Goal: Contribute content: Contribute content

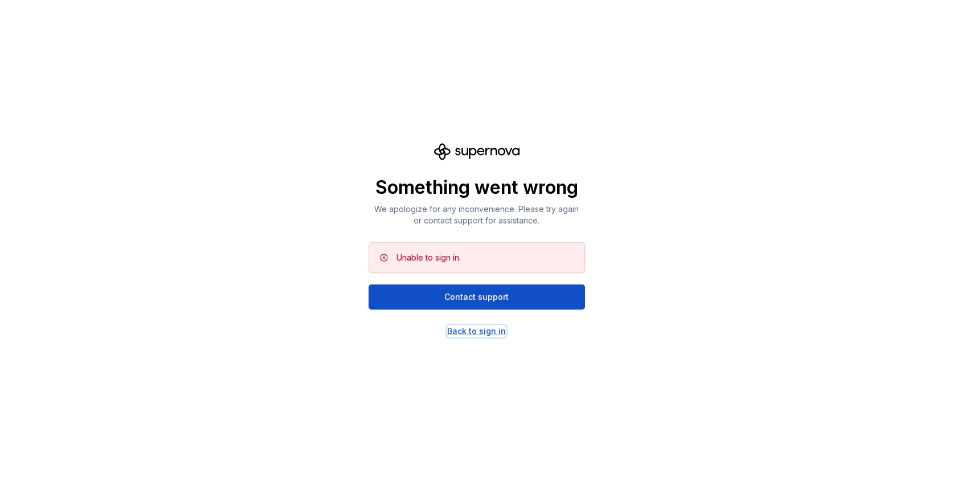
click at [470, 333] on div "Back to sign in" at bounding box center [476, 330] width 59 height 11
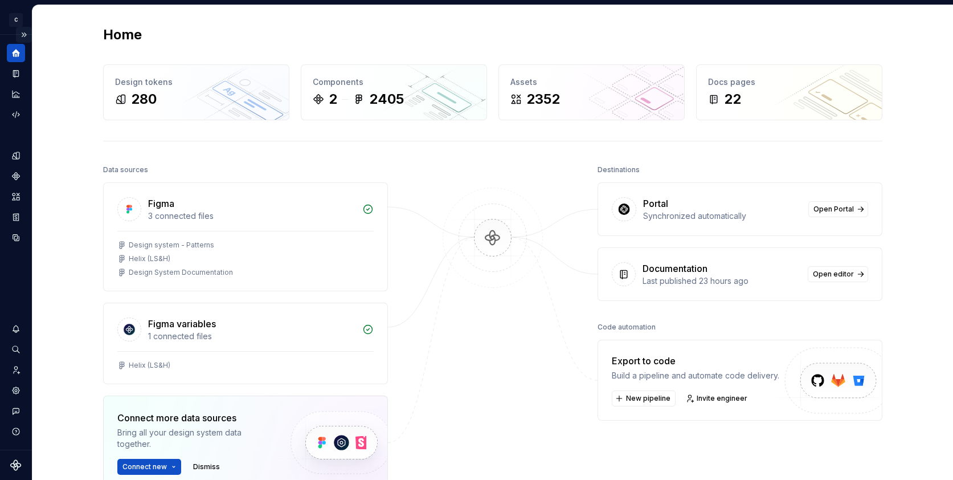
click at [20, 31] on button "Expand sidebar" at bounding box center [24, 35] width 16 height 16
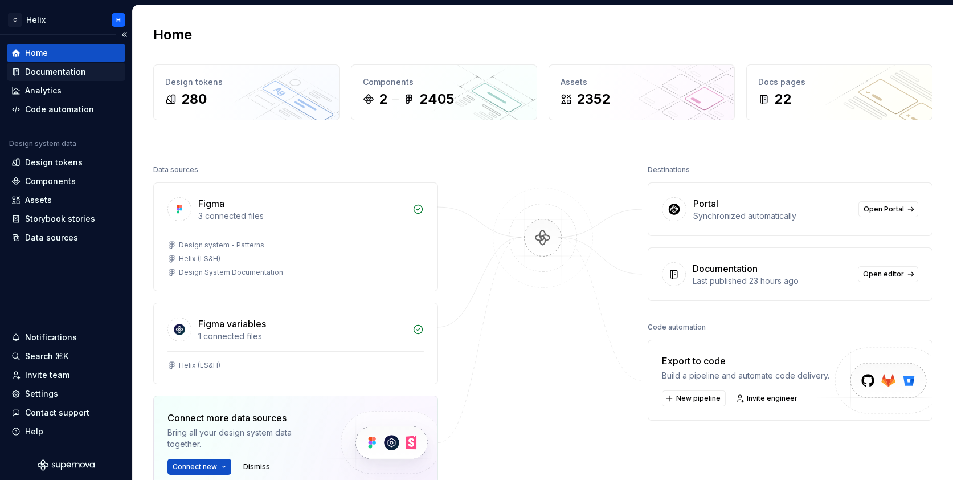
click at [41, 72] on div "Documentation" at bounding box center [55, 71] width 61 height 11
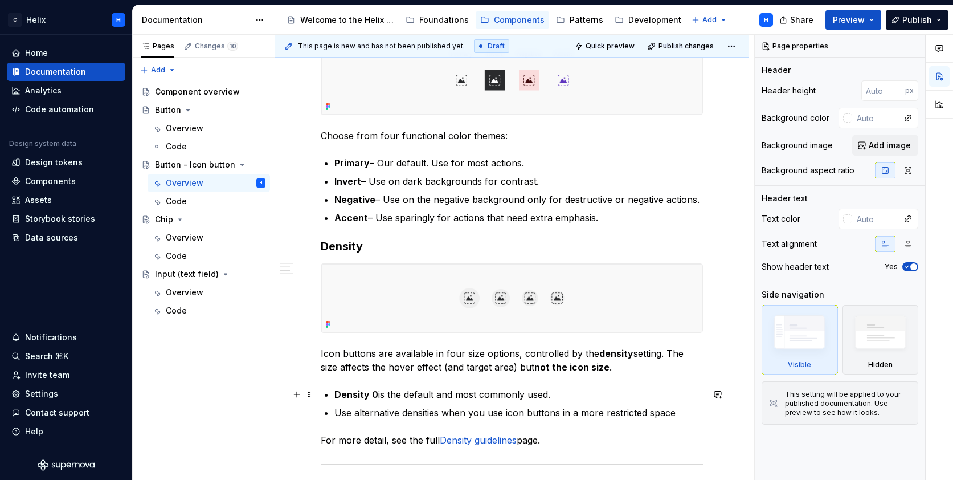
scroll to position [353, 0]
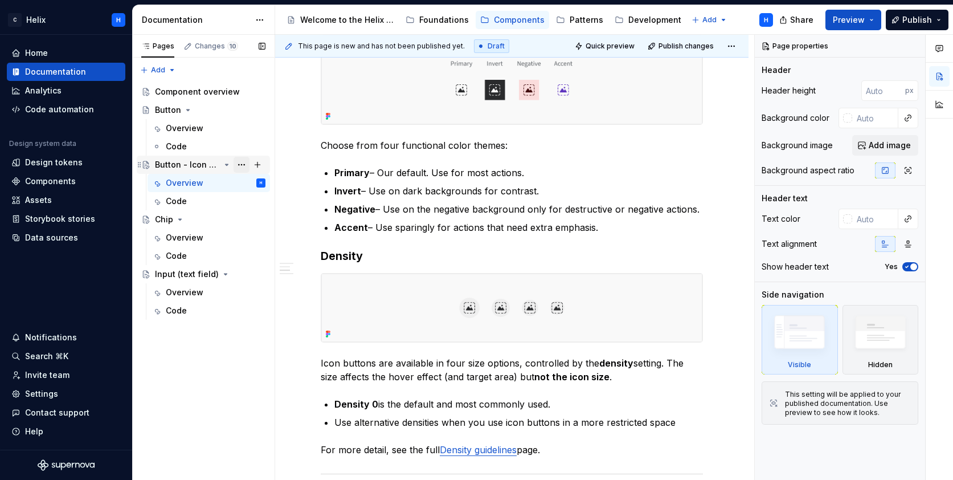
click at [244, 164] on button "Page tree" at bounding box center [242, 165] width 16 height 16
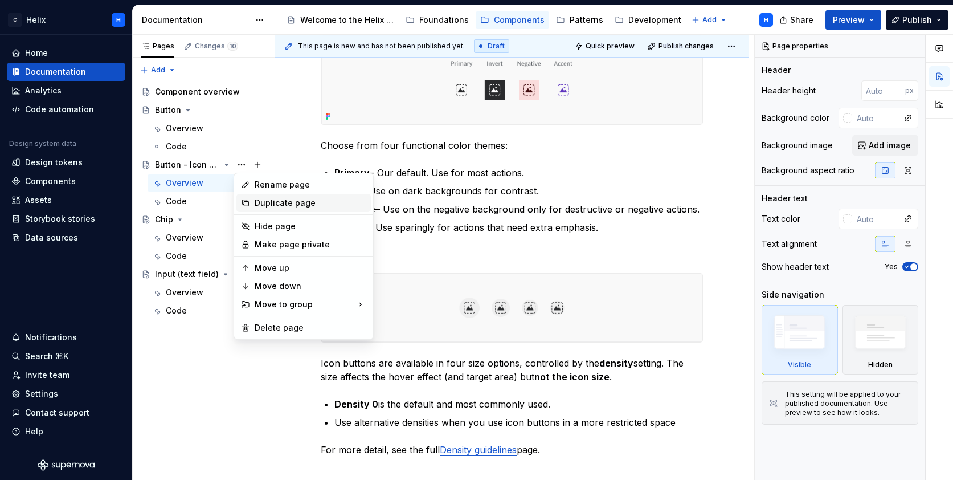
click at [272, 201] on div "Duplicate page" at bounding box center [311, 202] width 112 height 11
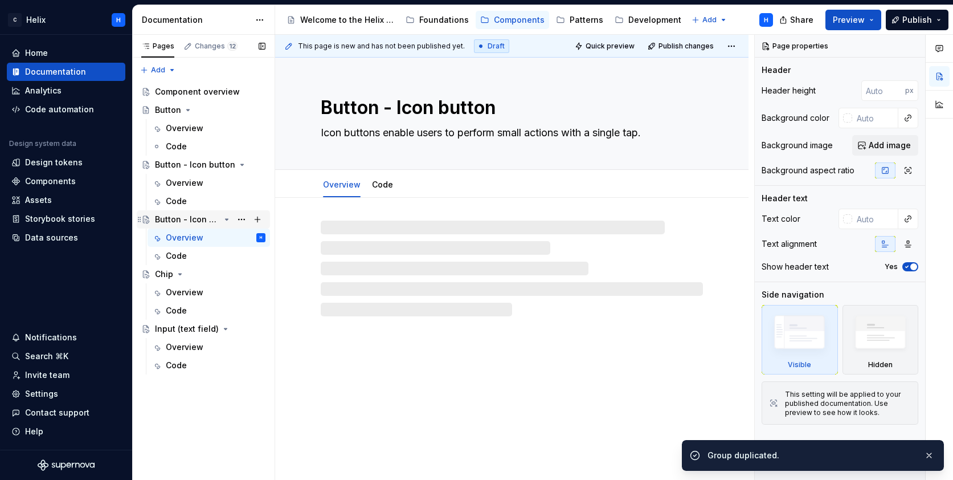
click at [193, 221] on div "Button - Icon button" at bounding box center [187, 219] width 65 height 11
click at [399, 103] on textarea "Button - Icon button" at bounding box center [510, 107] width 382 height 27
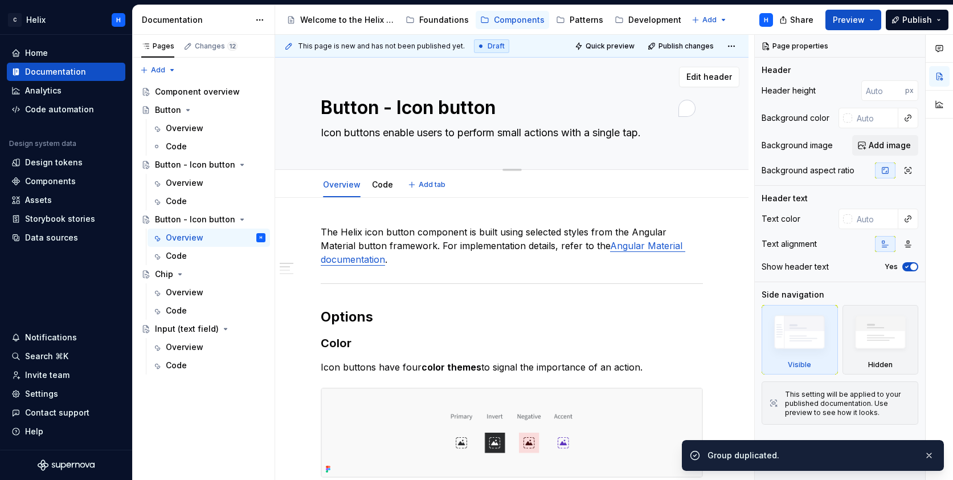
click at [399, 103] on textarea "Button - Icon button" at bounding box center [510, 107] width 382 height 27
drag, startPoint x: 399, startPoint y: 103, endPoint x: 514, endPoint y: 109, distance: 115.2
click at [514, 109] on textarea "Button - Icon button" at bounding box center [510, 107] width 382 height 27
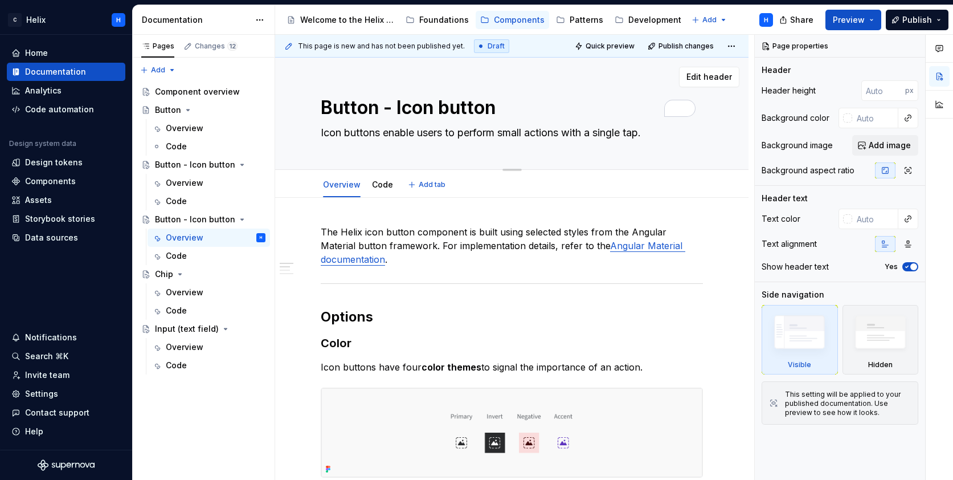
click at [411, 110] on textarea "Button - Icon button" at bounding box center [510, 107] width 382 height 27
type textarea "*"
type textarea "Button - F button"
type textarea "*"
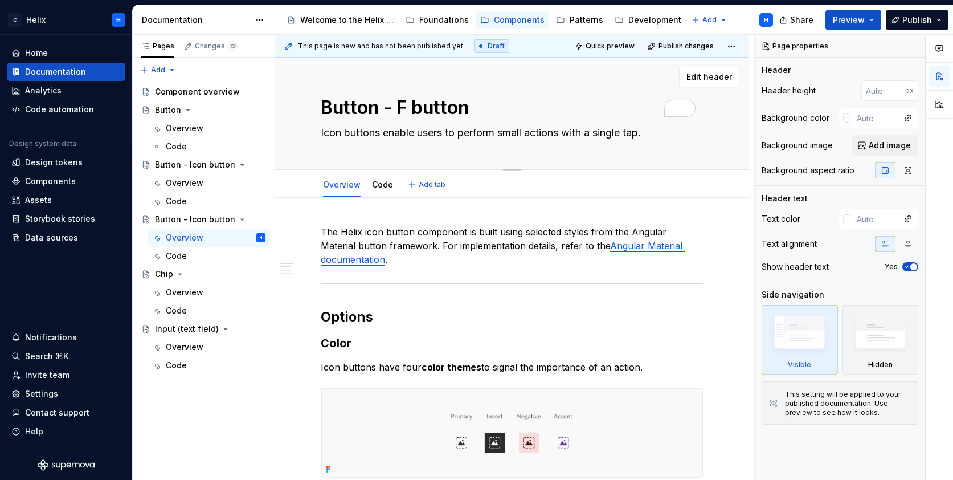
type textarea "Button - Fl button"
type textarea "*"
type textarea "Button - Flo button"
type textarea "*"
type textarea "Button - Floa button"
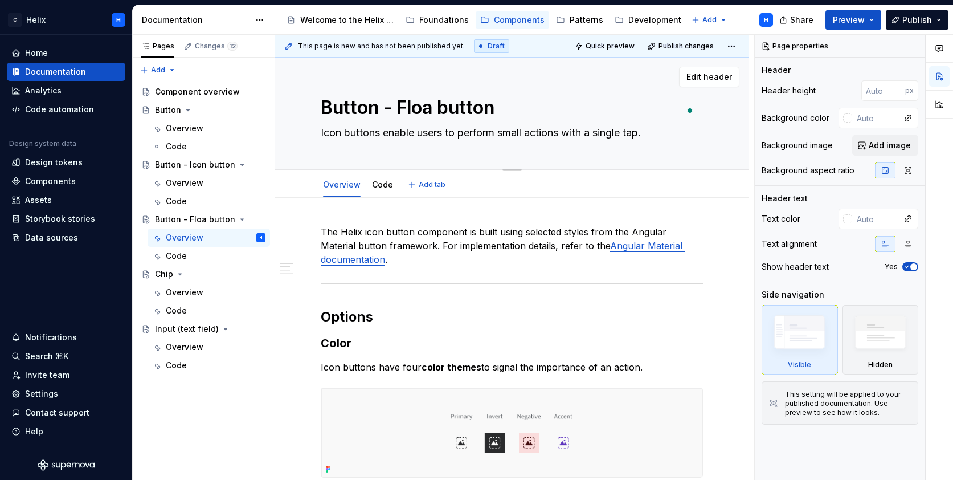
type textarea "*"
type textarea "Button - Float button"
type textarea "*"
type textarea "Button - Floati button"
type textarea "*"
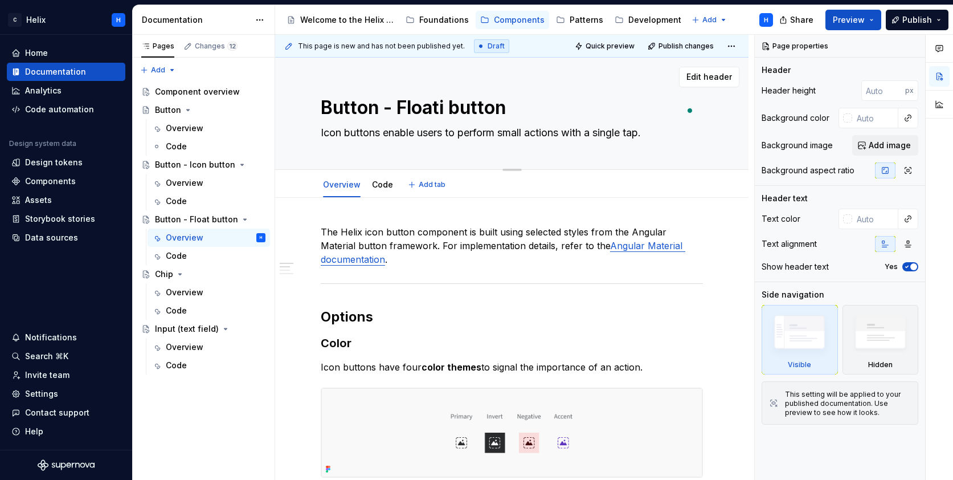
type textarea "Button - Floatin button"
type textarea "*"
type textarea "Button - Floating button"
type textarea "*"
type textarea "Button - Floating button"
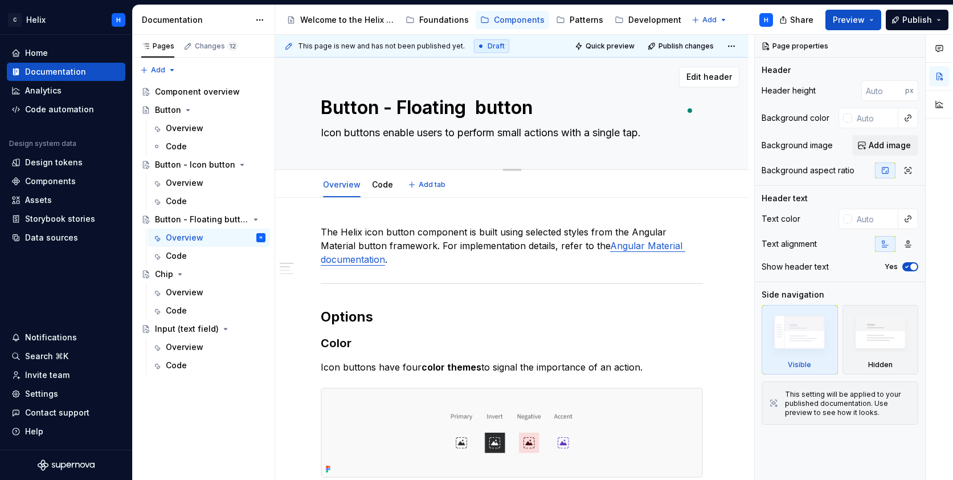
type textarea "*"
type textarea "Button - Floating A button"
type textarea "*"
type textarea "Button - Floating Ac button"
type textarea "*"
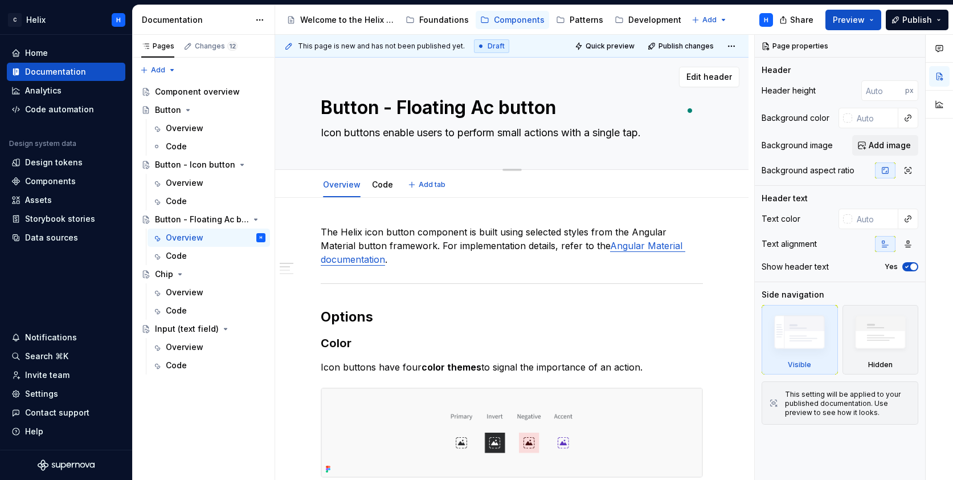
type textarea "Button - Floating Act button"
type textarea "*"
type textarea "Button - Floating Acti button"
type textarea "*"
type textarea "Button - Floating Actio button"
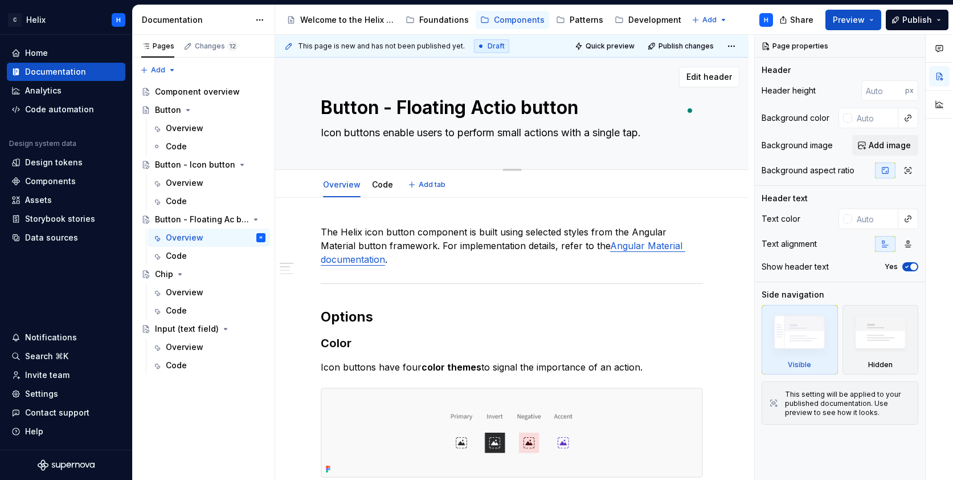
type textarea "*"
type textarea "Button - Floating Action button"
type textarea "*"
type textarea "Button - Floating Action [PERSON_NAME]"
type textarea "*"
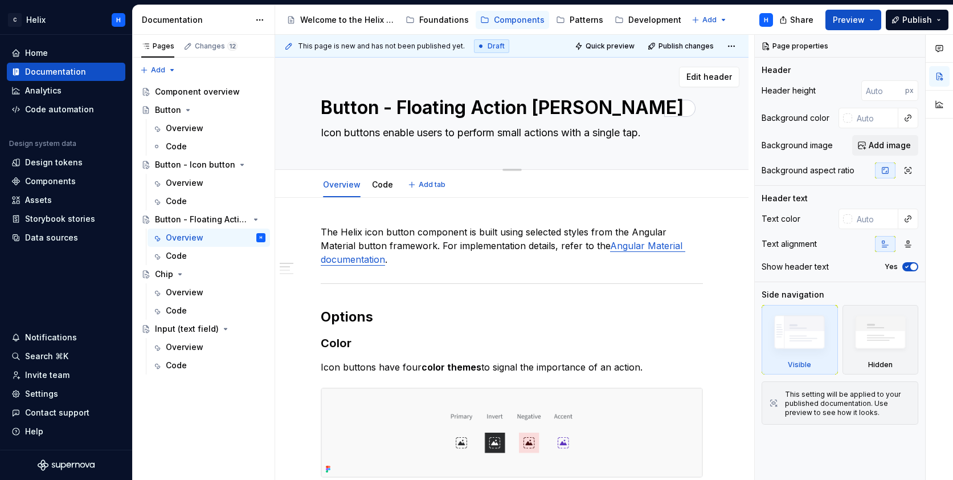
type textarea "Button - Floating Action Button"
click at [595, 108] on textarea "Button - Floating Action Button" at bounding box center [510, 107] width 382 height 27
type textarea "*"
type textarea "Button - Floating Action Button"
type textarea "*"
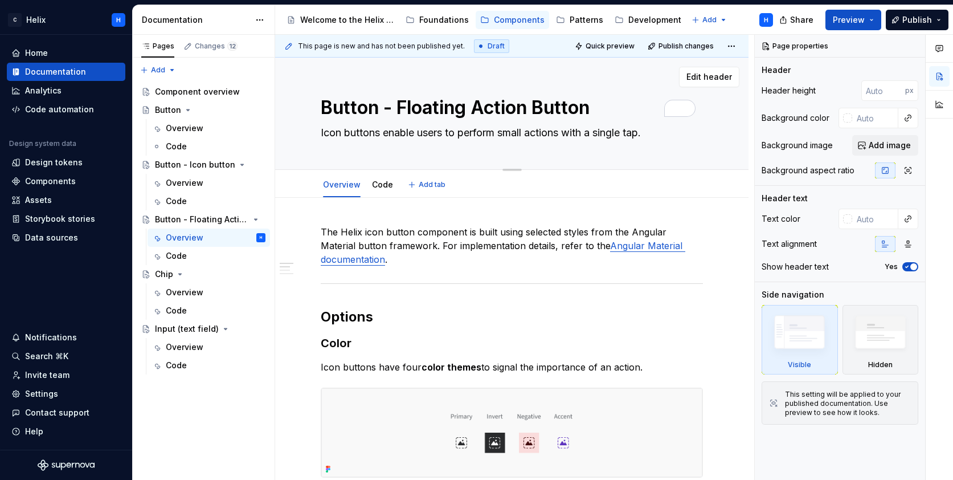
type textarea "Button - Floating Action Button ("
type textarea "*"
type textarea "Button - Floating Action Button (B"
type textarea "*"
type textarea "Button - Floating Action Button ("
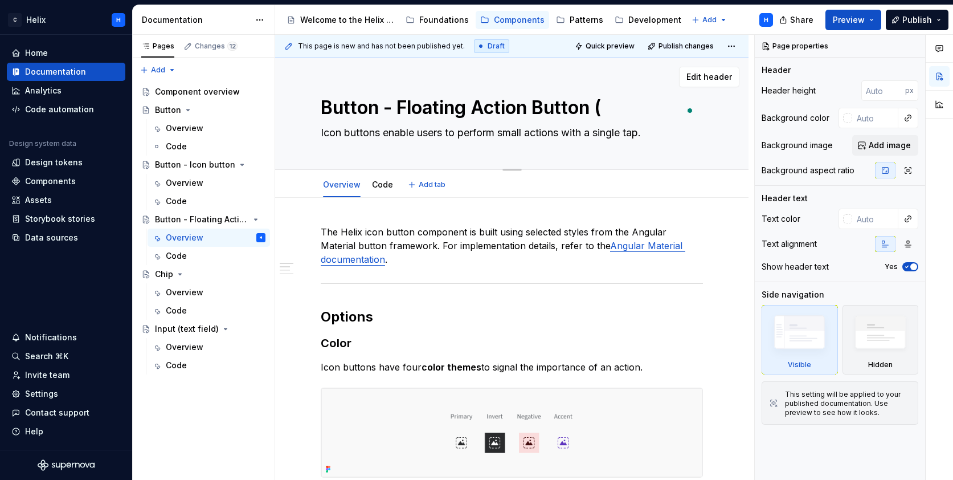
type textarea "*"
type textarea "Button - Floating Action Button (F"
type textarea "*"
type textarea "Button - Floating Action Button (FA"
type textarea "*"
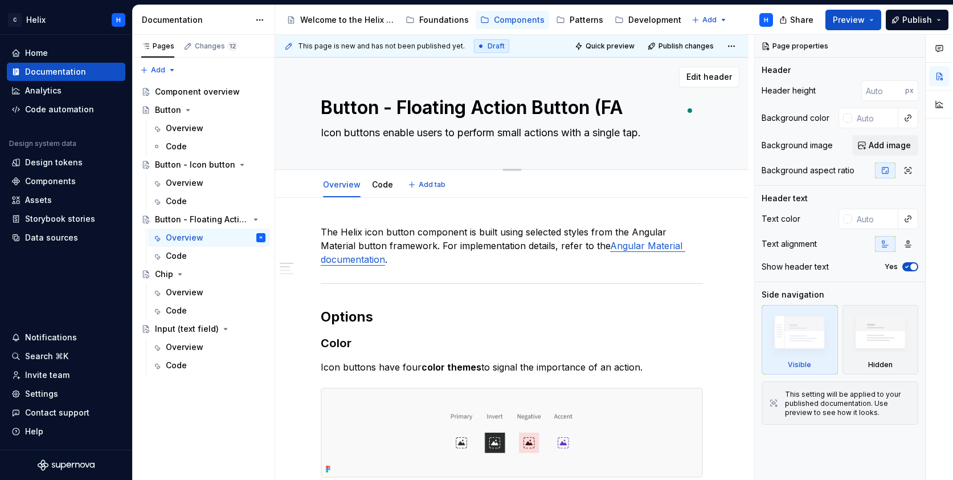
type textarea "Button - Floating Action Button (FAB"
type textarea "*"
type textarea "Button - Floating Action Button (FAB)"
type textarea "*"
type textarea "Button - Floating Action Button (FAB)"
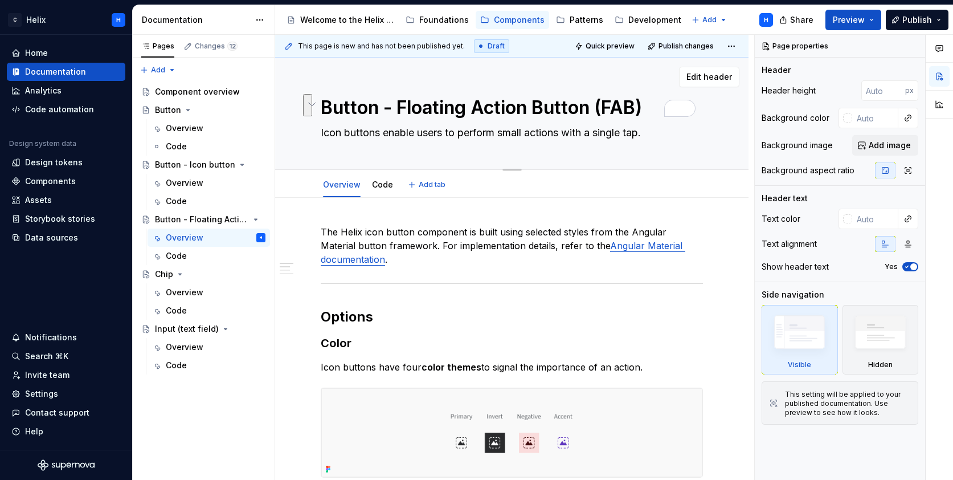
click at [562, 121] on textarea "Button - Floating Action Button (FAB)" at bounding box center [510, 107] width 382 height 27
drag, startPoint x: 607, startPoint y: 106, endPoint x: 399, endPoint y: 98, distance: 207.6
click at [399, 98] on textarea "Button - Floating Action Button (FAB)" at bounding box center [510, 107] width 382 height 27
type textarea "*"
type textarea "Button - FAB)"
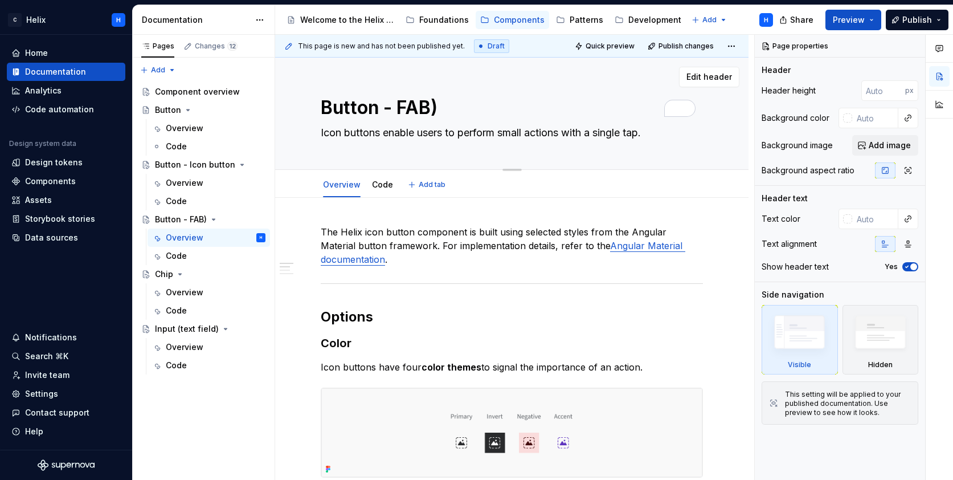
click at [440, 101] on textarea "Button - FAB)" at bounding box center [510, 107] width 382 height 27
type textarea "*"
type textarea "Button - FAB"
type textarea "*"
type textarea "Button - FAB"
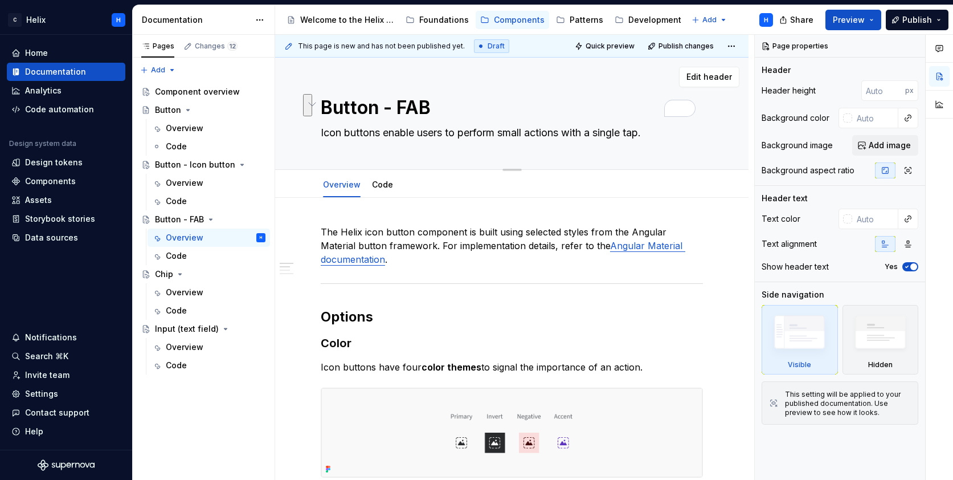
click at [449, 129] on textarea "Icon buttons enable users to perform small actions with a single tap." at bounding box center [510, 133] width 382 height 18
paste textarea "FAB for the most common or important action on a screen, they persist on screen…"
type textarea "*"
type textarea "FAB for the most common or important action on a screen, they persist on screen…"
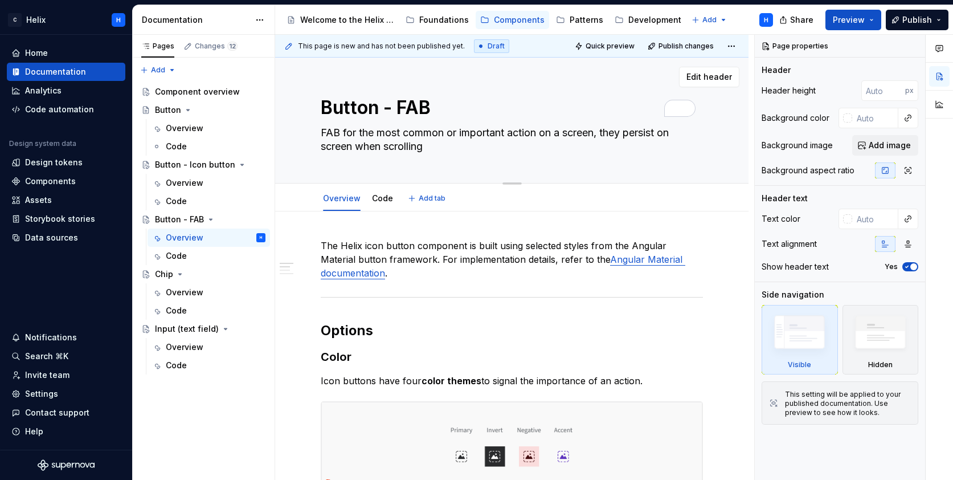
click at [323, 132] on textarea "FAB for the most common or important action on a screen, they persist on screen…" at bounding box center [510, 140] width 382 height 32
type textarea "*"
type textarea "FFAB for the most common or important action on a screen, they persist on scree…"
type textarea "*"
type textarea "FlFAB for the most common or important action on a screen, they persist on scre…"
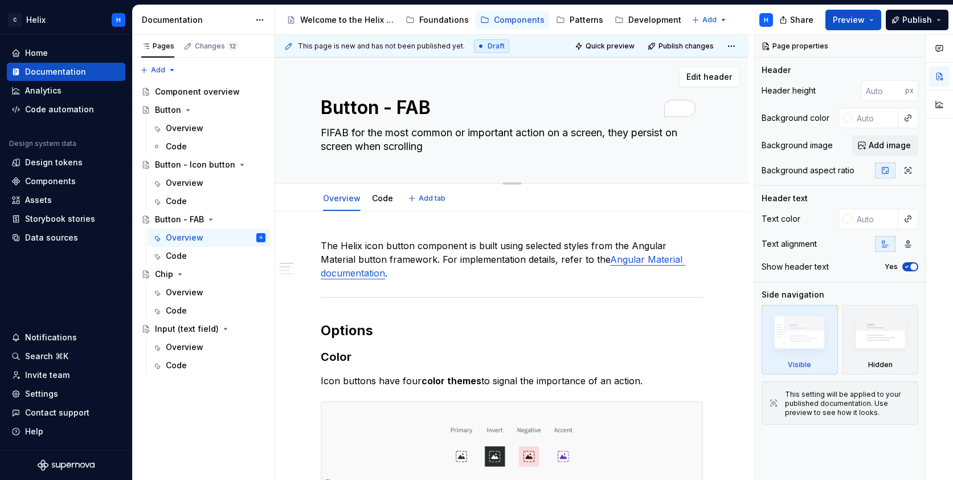
type textarea "*"
type textarea "FloFAB for the most common or important action on a screen, they persist on scr…"
type textarea "*"
type textarea "FloaFAB for the most common or important action on a screen, they persist on sc…"
type textarea "*"
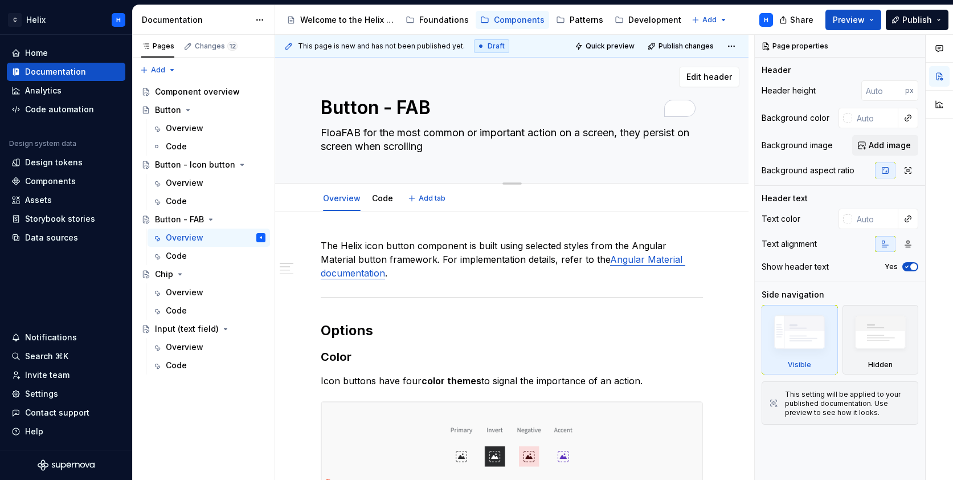
type textarea "FloatFAB for the most common or important action on a screen, they persist on s…"
type textarea "*"
type textarea "FloatiFAB for the most common or important action on a screen, they persist on …"
type textarea "*"
type textarea "FloatinFAB for the most common or important action on a screen, they persist on…"
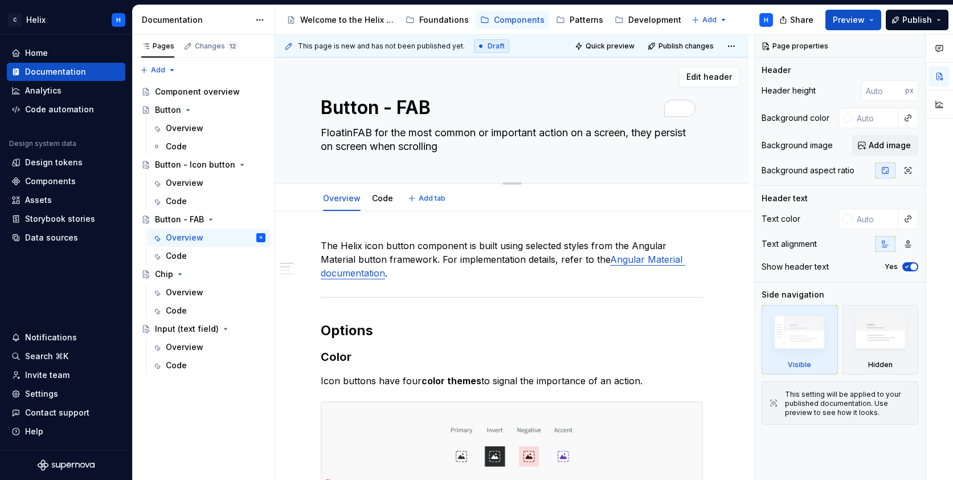
type textarea "*"
type textarea "FloatingFAB for the most common or important action on a screen, they persist o…"
type textarea "*"
type textarea "Floating FAB for the most common or important action on a screen, they persist …"
type textarea "*"
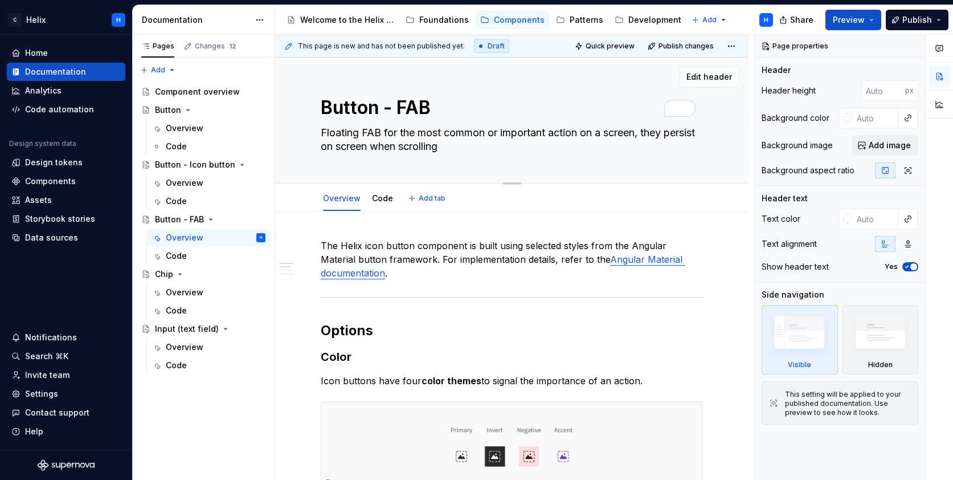
type textarea "Floating AFAB for the most common or important action on a screen, they persist…"
type textarea "*"
type textarea "Floating AcFAB for the most common or important action on a screen, they persis…"
type textarea "*"
type textarea "Floating ActFAB for the most common or important action on a screen, they persi…"
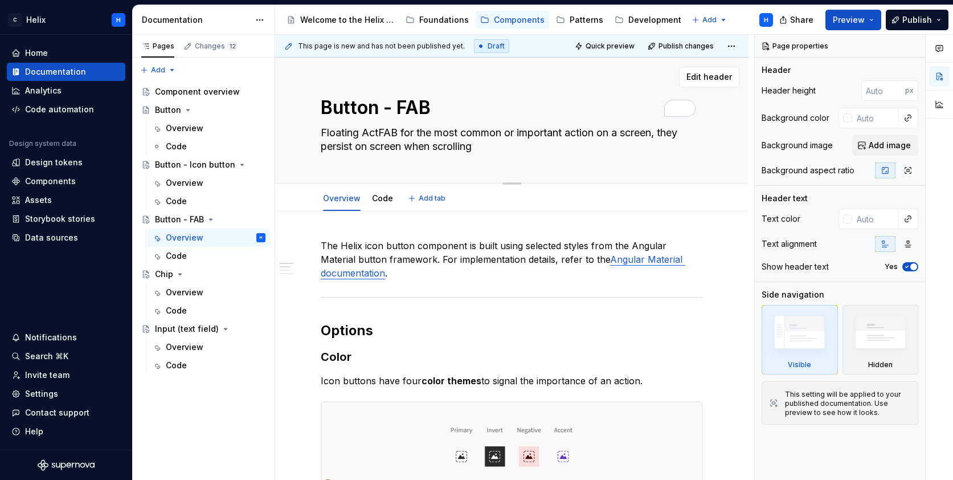
type textarea "*"
type textarea "Floating ActiFAB for the most common or important action on a screen, they pers…"
type textarea "*"
type textarea "Floating ActioFAB for the most common or important action on a screen, they per…"
type textarea "*"
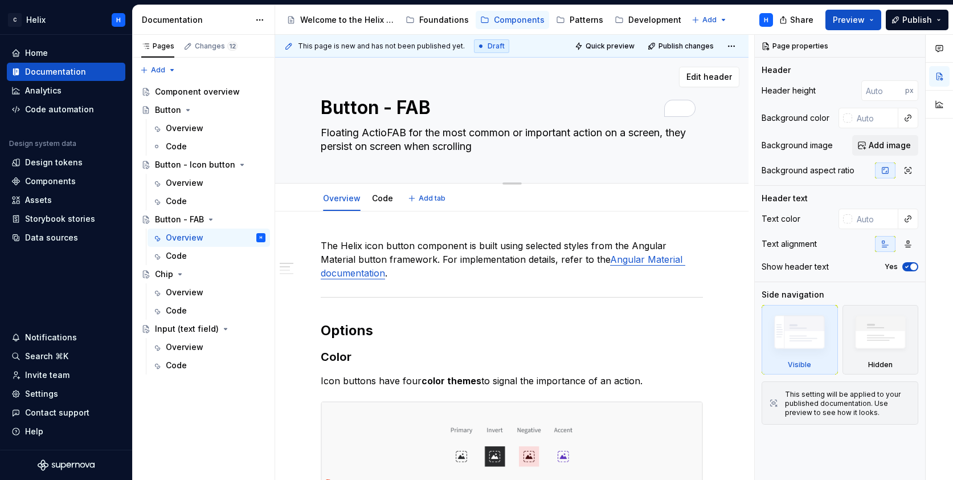
type textarea "Floating ActionFAB for the most common or important action on a screen, they pe…"
type textarea "*"
type textarea "Floating Action FAB for the most common or important action on a screen, they p…"
type textarea "*"
type textarea "Floating Action FAB for the most common or important action on a screen, they p…"
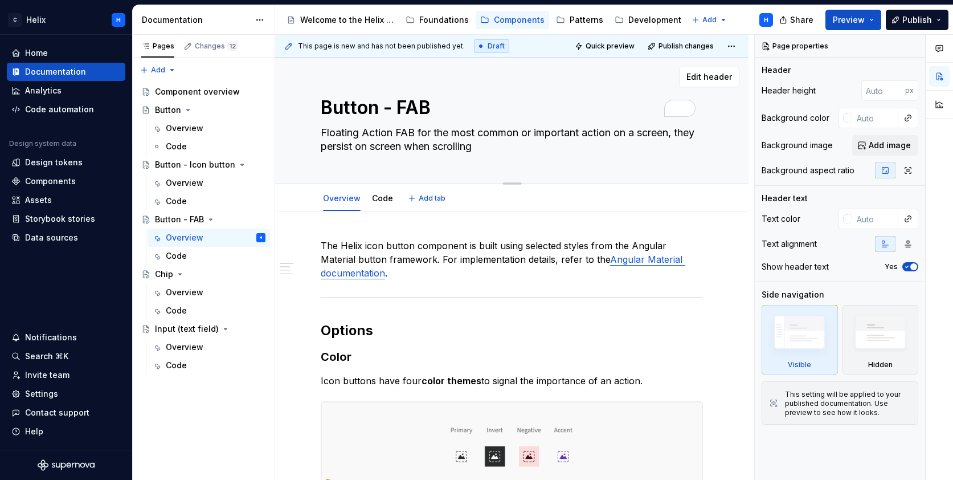
drag, startPoint x: 366, startPoint y: 131, endPoint x: 373, endPoint y: 144, distance: 15.1
click at [366, 131] on textarea "Floating Action FAB for the most common or important action on a screen, they p…" at bounding box center [510, 140] width 382 height 32
type textarea "*"
type textarea "Floating ction FAB for the most common or important action on a screen, they pe…"
type textarea "*"
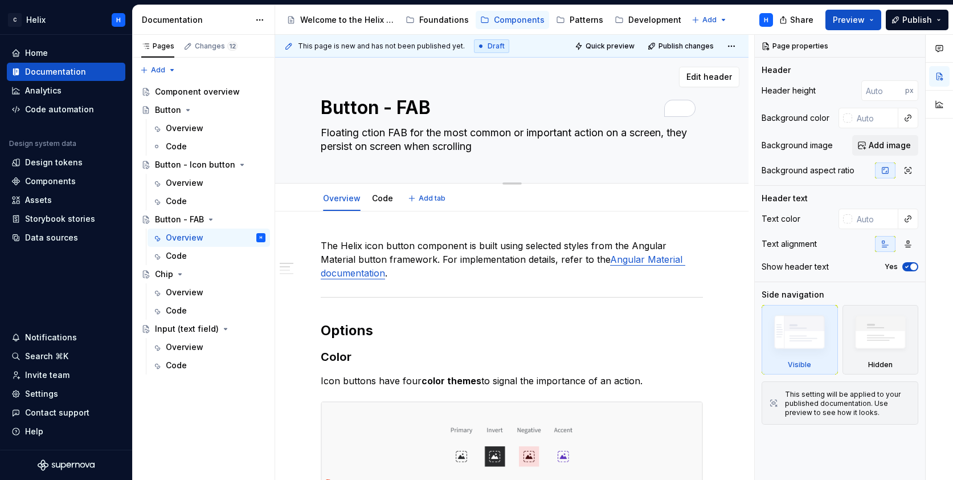
type textarea "Floating action FAB for the most common or important action on a screen, they p…"
click at [392, 133] on textarea "Floating action FAB for the most common or important action on a screen, they p…" at bounding box center [510, 140] width 382 height 32
type textarea "*"
type textarea "Floating action FAB for the most common or important action on a screen, they p…"
type textarea "*"
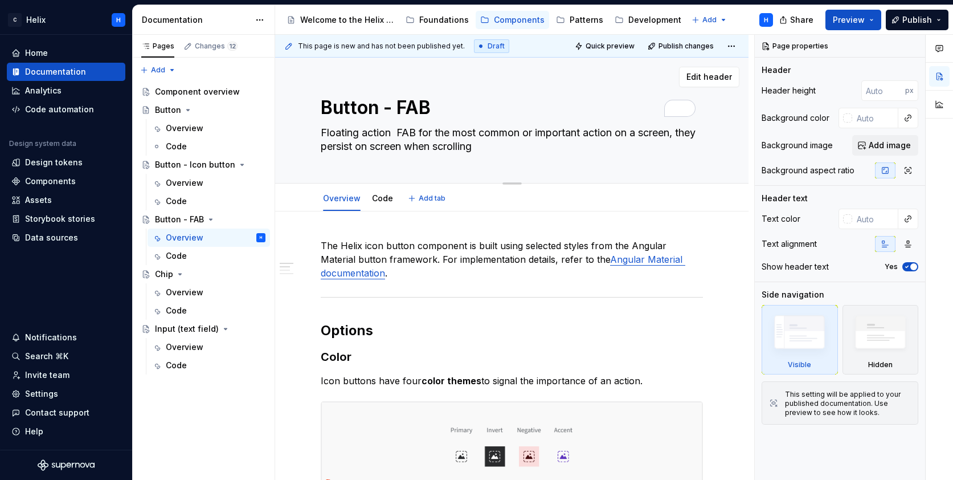
type textarea "Floating action b FAB for the most common or important action on a screen, they…"
type textarea "*"
type textarea "Floating action bu FAB for the most common or important action on a screen, the…"
type textarea "*"
type textarea "Floating action but FAB for the most common or important action on a screen, th…"
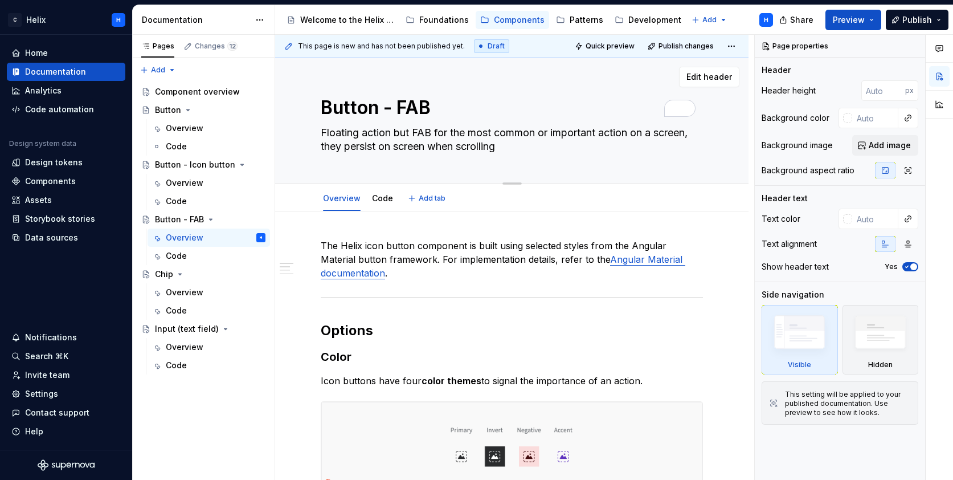
type textarea "*"
type textarea "Floating action butt FAB for the most common or important action on a screen, t…"
type textarea "*"
type textarea "Floating action butto FAB for the most common or important action on a screen, …"
type textarea "*"
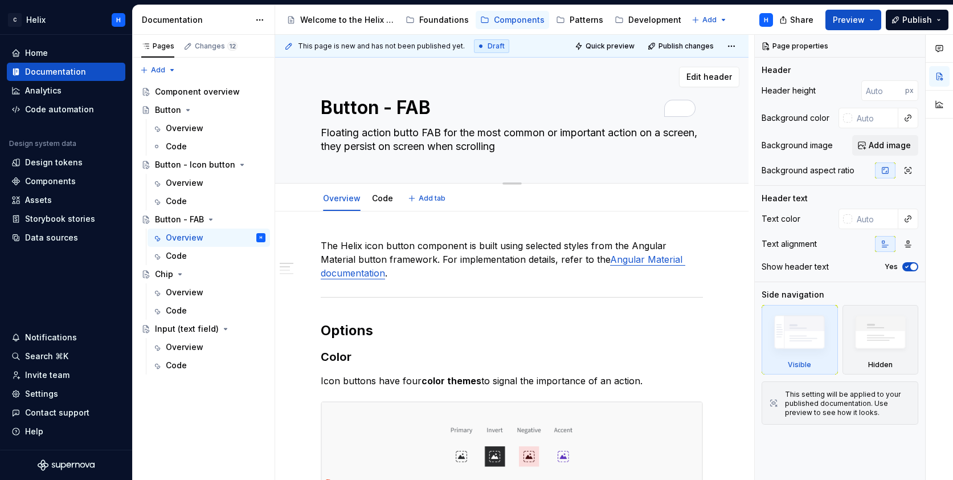
type textarea "Floating action button FAB for the most common or important action on a screen,…"
type textarea "*"
type textarea "Floating action buttons FAB for the most common or important action on a screen…"
click at [435, 129] on textarea "Floating action buttons FAB for the most common or important action on a screen…" at bounding box center [510, 140] width 382 height 32
type textarea "*"
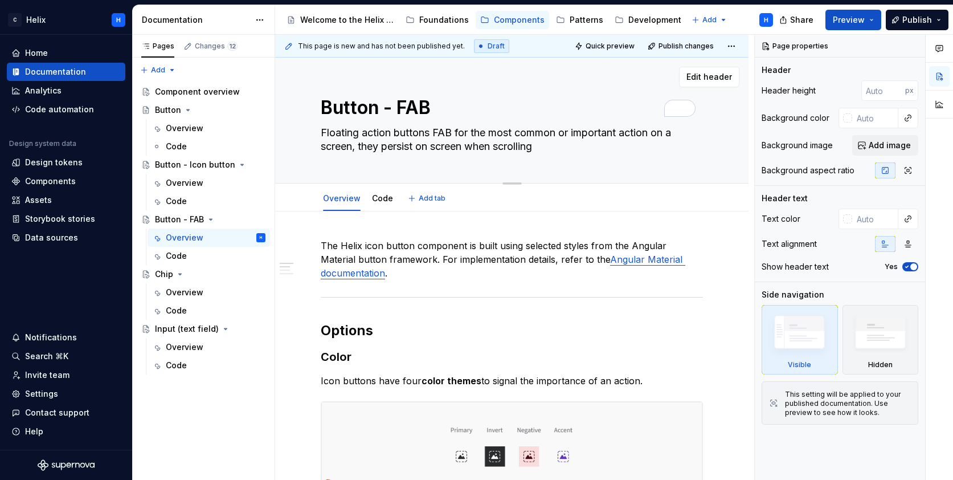
type textarea "Floating action buttons (FAB for the most common or important action on a scree…"
type textarea "*"
type textarea "Floating action buttons (FAB) for the most common or important action on a scre…"
type textarea "*"
type textarea "Floating action buttons (FAB) a for the most common or important action on a sc…"
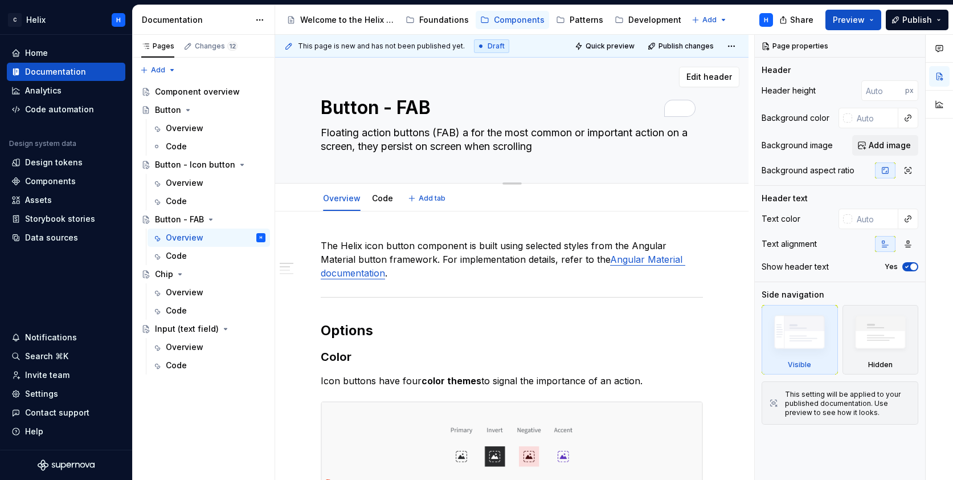
type textarea "*"
type textarea "Floating action buttons (FAB) ar for the most common or important action on a s…"
type textarea "*"
type textarea "Floating action buttons (FAB) are for the most common or important action on a …"
type textarea "*"
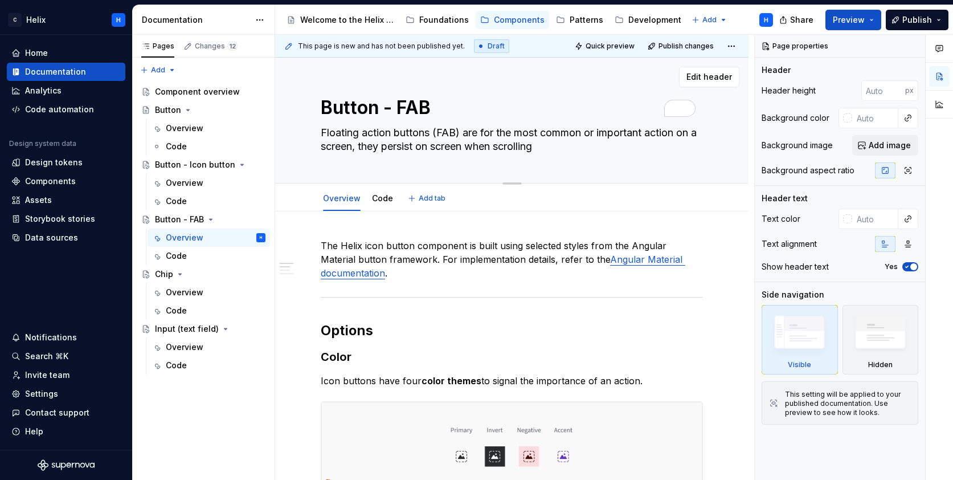
type textarea "Floating action buttons (FAB) are for the most common or important action on a …"
type textarea "*"
type textarea "Floating action buttons (FAB) are u for the most common or important action on …"
type textarea "*"
type textarea "Floating action buttons (FAB) are us for the most common or important action on…"
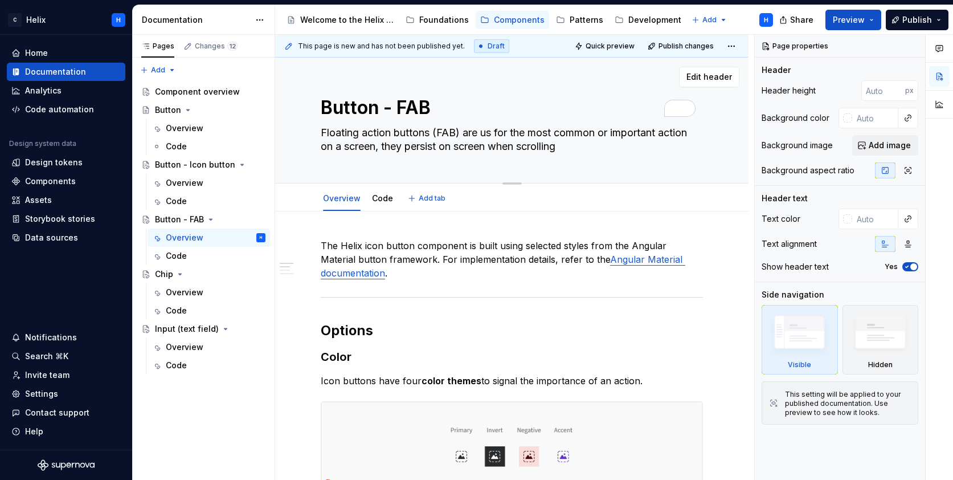
type textarea "*"
type textarea "Floating action buttons (FAB) are use for the most common or important action o…"
type textarea "*"
type textarea "Floating action buttons (FAB) are used for the most common or important action …"
type textarea "*"
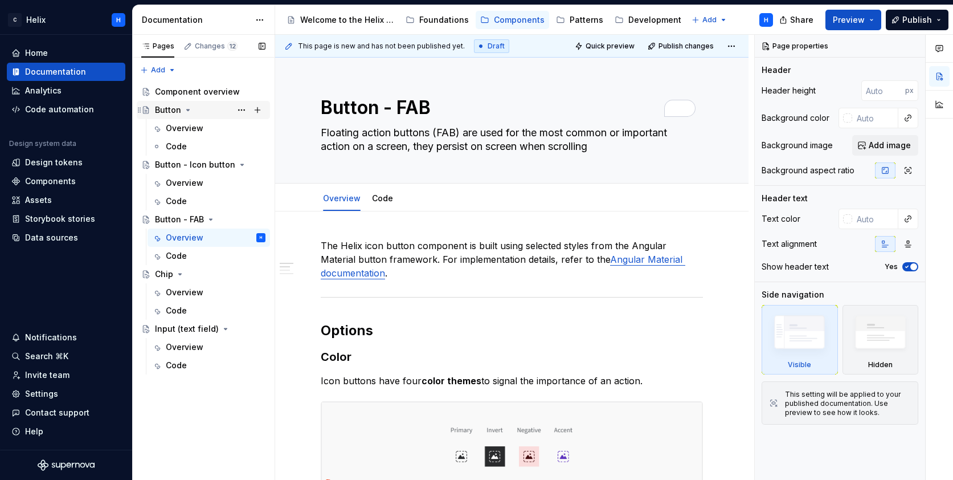
type textarea "Floating action buttons (FAB) are used for the most common or important action …"
click at [174, 109] on div "Button" at bounding box center [168, 109] width 26 height 11
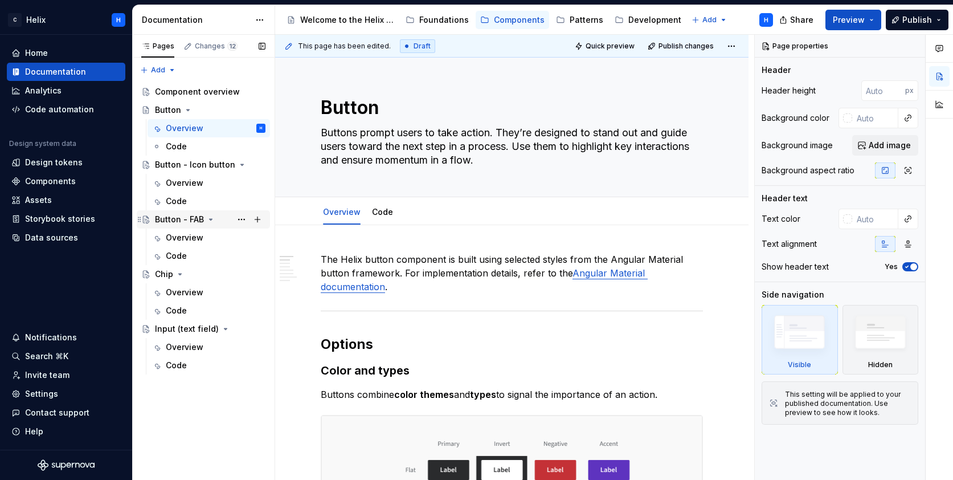
click at [170, 219] on div "Button - FAB" at bounding box center [179, 219] width 49 height 11
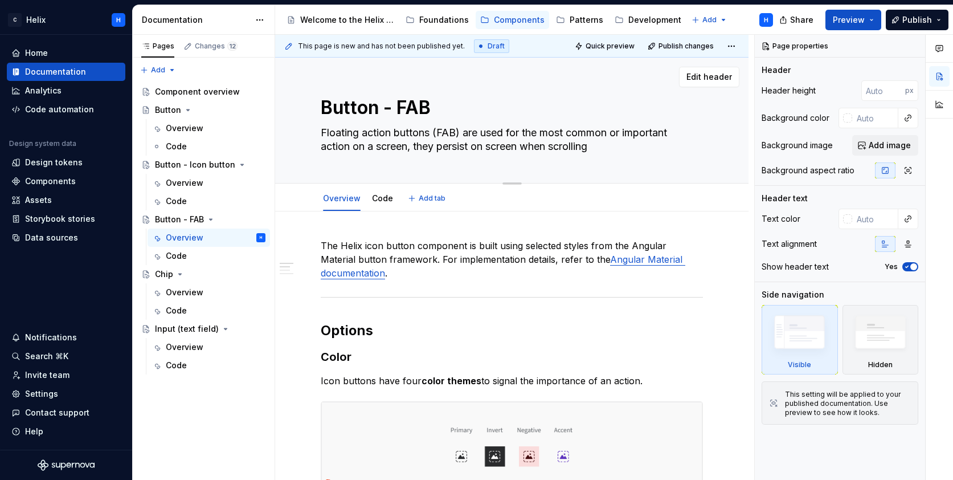
click at [622, 149] on textarea "Floating action buttons (FAB) are used for the most common or important action …" at bounding box center [510, 140] width 382 height 32
click at [598, 147] on textarea "Floating action buttons (FAB) are used for the most common or important action …" at bounding box center [510, 140] width 382 height 32
type textarea "*"
type textarea "Floating action buttons (FAB) are used for the most common or important action …"
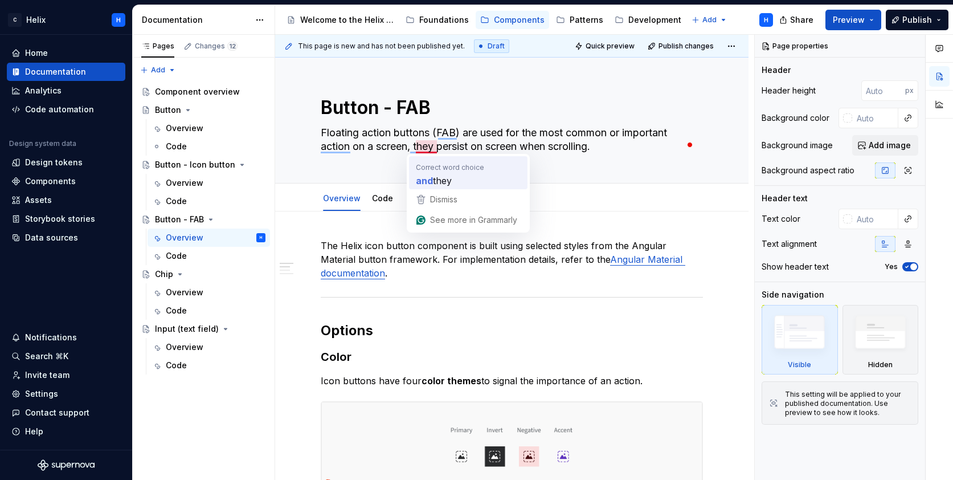
type textarea "*"
type textarea "Floating action buttons (FAB) are used for the most common or important action …"
type textarea "*"
type textarea "Floating action buttons (FAB) are used for the most common or important action …"
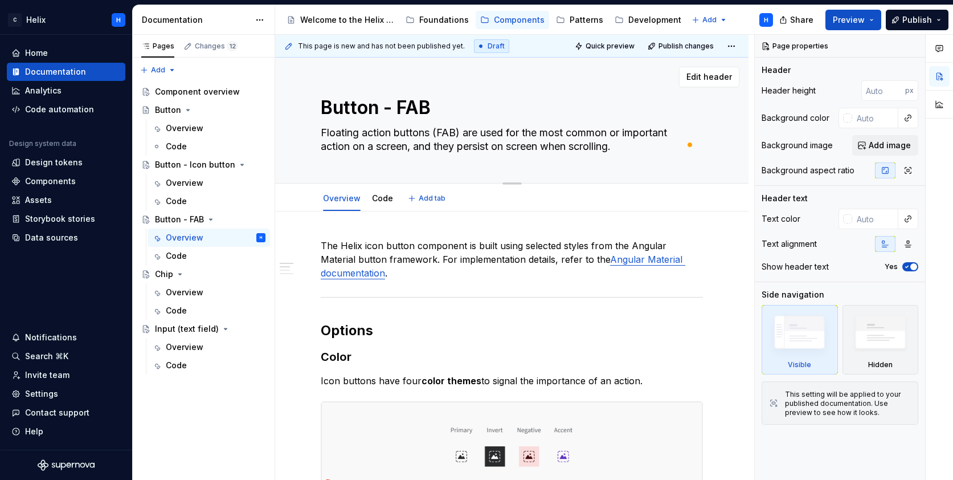
click at [413, 144] on textarea "Floating action buttons (FAB) are used for the most common or important action …" at bounding box center [510, 140] width 382 height 32
type textarea "*"
type textarea "Floating action buttons (FAB) are used for the most common or important action …"
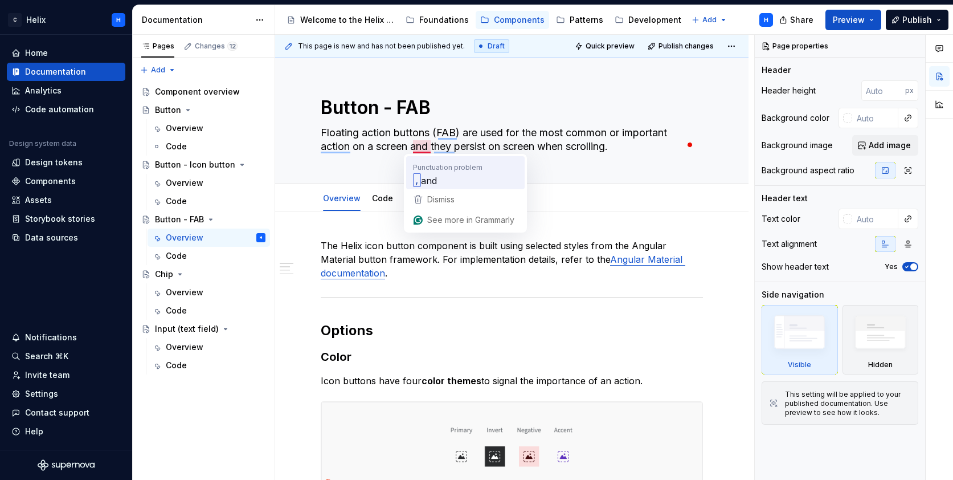
type textarea "*"
type textarea "Floating action buttons (FAB) are used for the most common or important action …"
type textarea "*"
type textarea "Floating action buttons (FAB) are used for the most common or important action …"
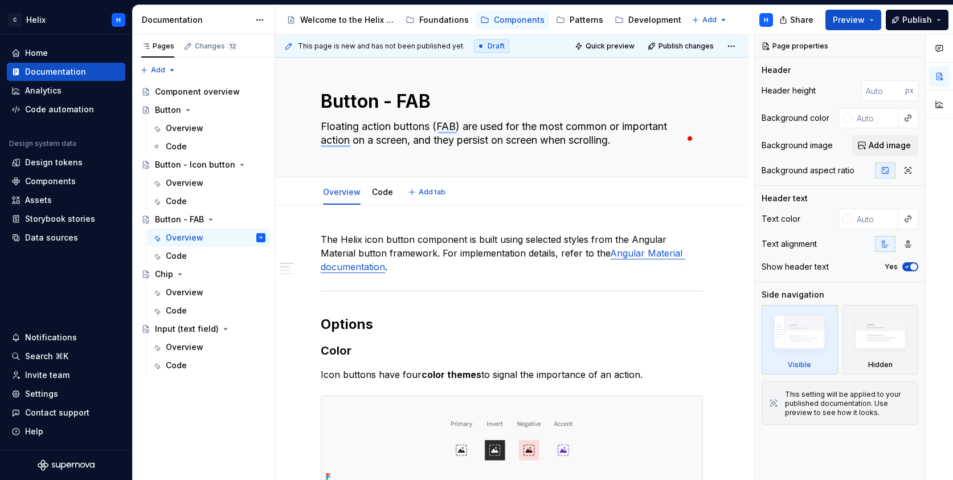
type textarea "*"
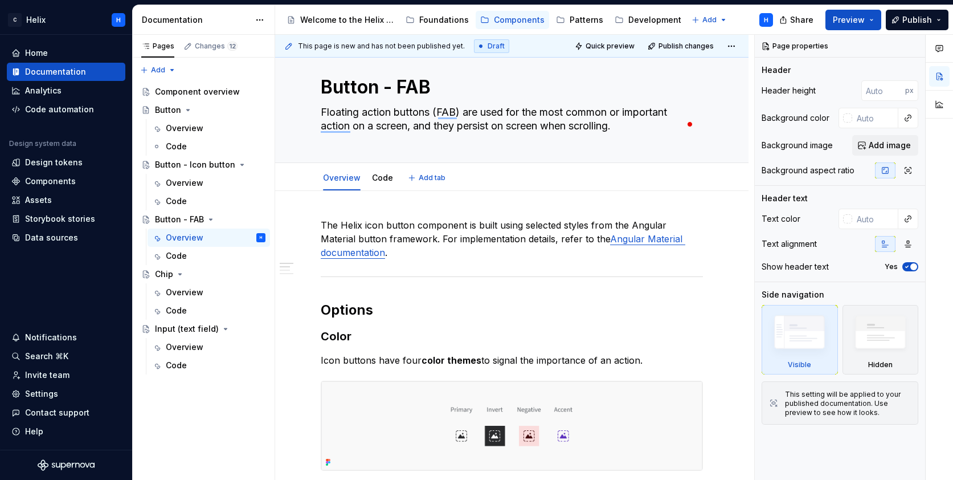
scroll to position [23, 0]
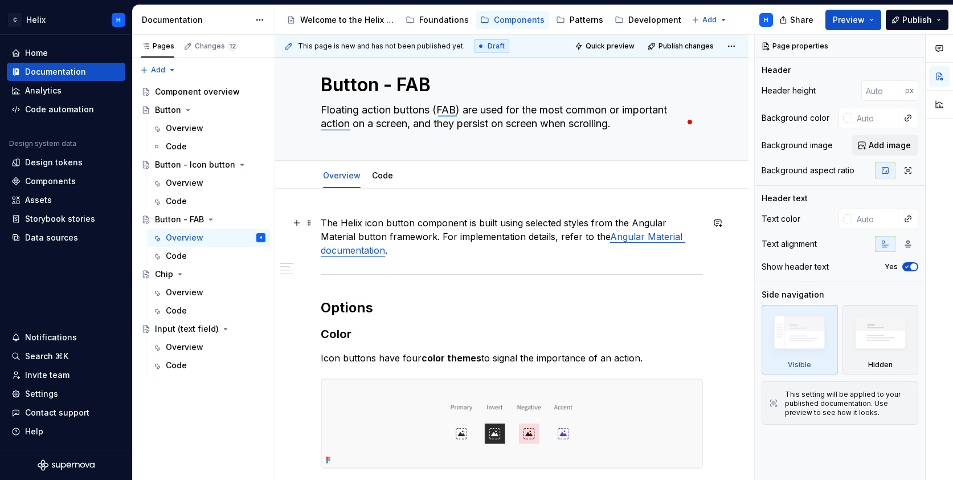
type textarea "Floating action buttons (FAB) are used for the most common or important action …"
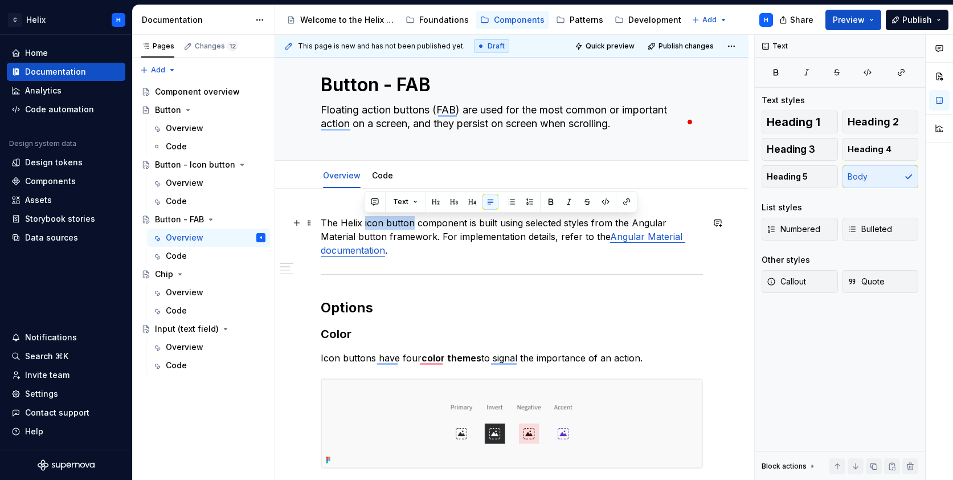
drag, startPoint x: 364, startPoint y: 221, endPoint x: 410, endPoint y: 218, distance: 46.8
click at [410, 218] on p "The Helix icon button component is built using selected styles from the Angular…" at bounding box center [512, 236] width 382 height 41
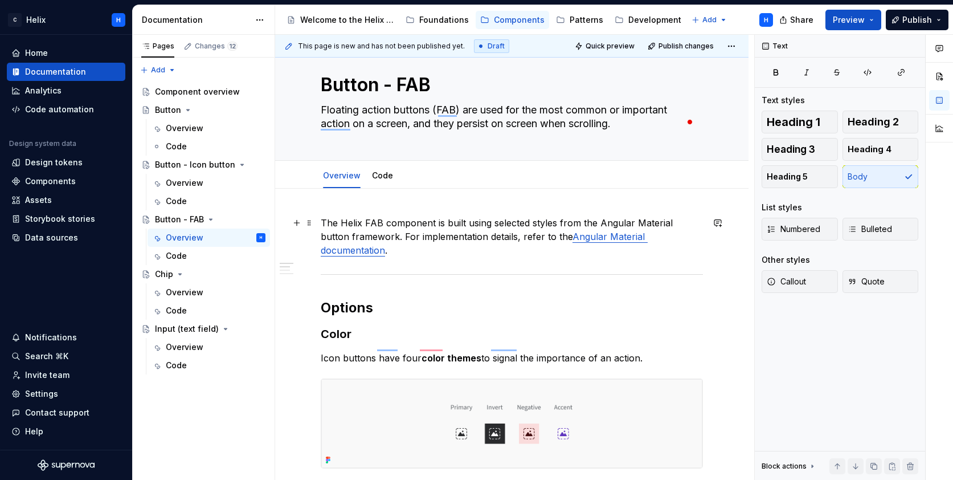
click at [683, 222] on p "The Helix FAB component is built using selected styles from the Angular Materia…" at bounding box center [512, 236] width 382 height 41
click at [693, 233] on p "The Helix FAB component is built using selected styles from the Angular Materia…" at bounding box center [512, 236] width 382 height 41
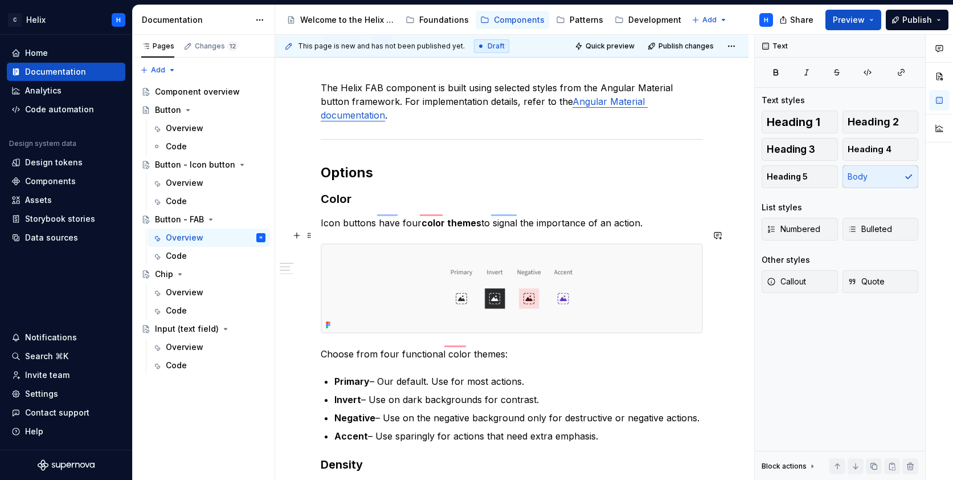
scroll to position [154, 0]
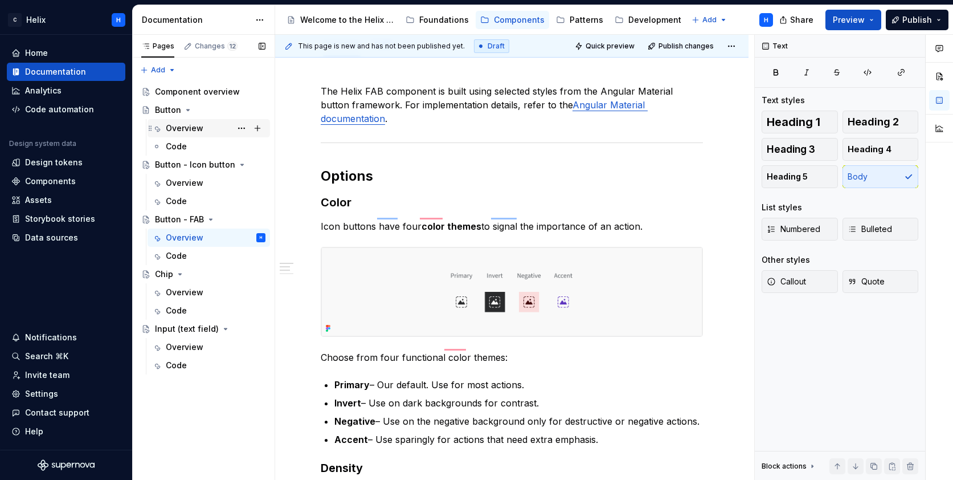
click at [181, 128] on div "Overview" at bounding box center [185, 128] width 38 height 11
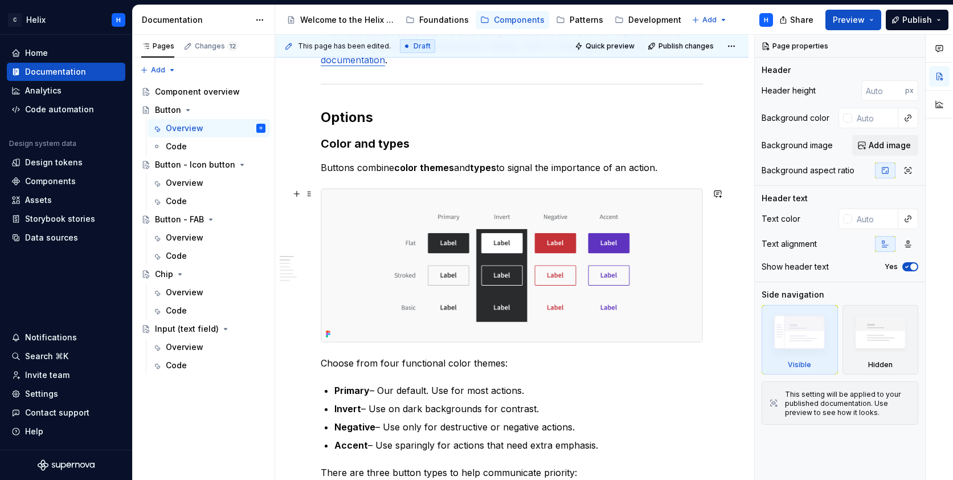
scroll to position [228, 0]
click at [179, 238] on div "Overview" at bounding box center [185, 237] width 38 height 11
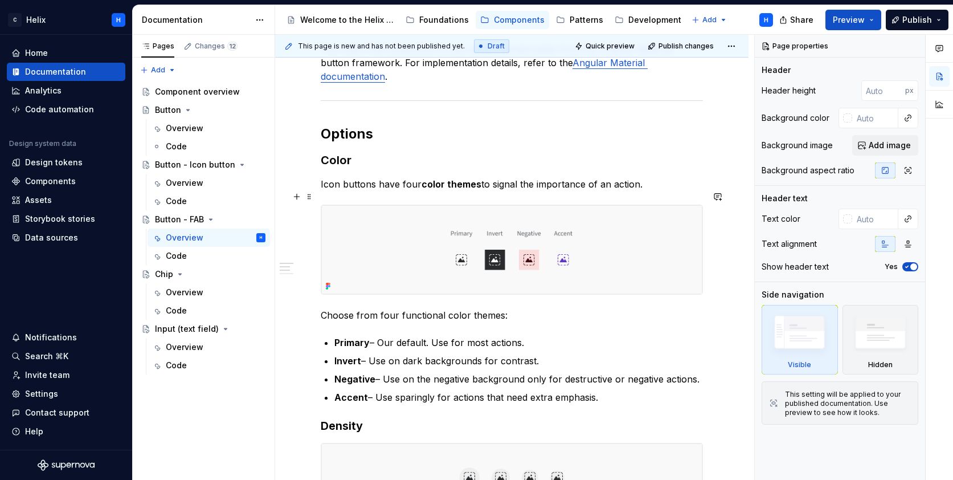
scroll to position [214, 0]
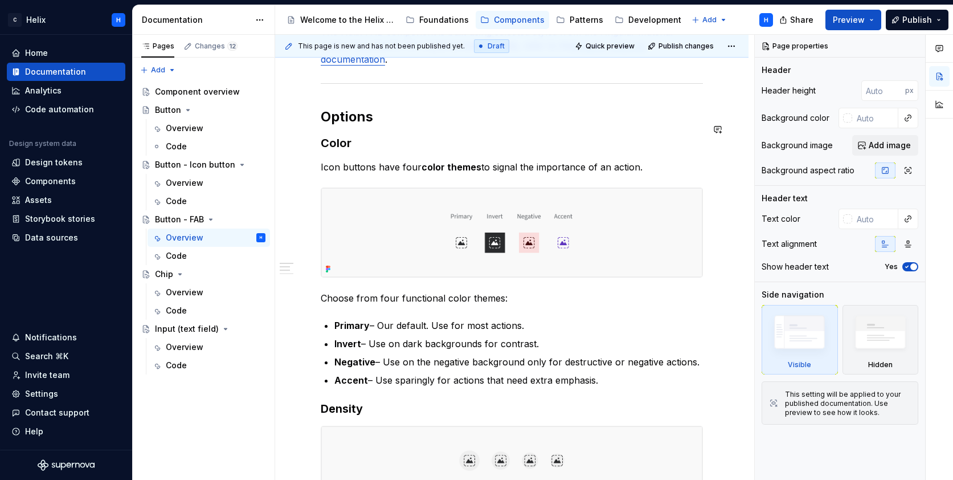
click at [344, 136] on strong "Color" at bounding box center [336, 143] width 31 height 14
type textarea "*"
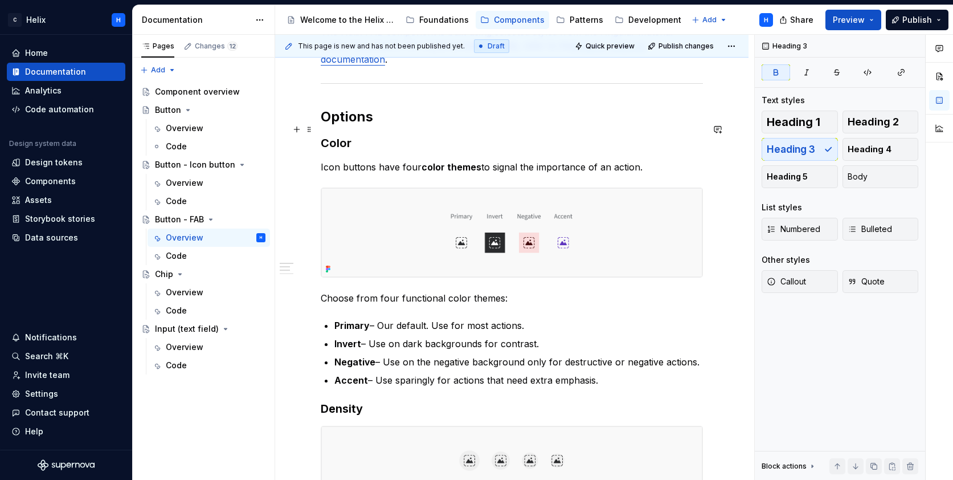
click at [350, 135] on h3 "Color" at bounding box center [512, 143] width 382 height 16
click at [476, 161] on strong "color themes" at bounding box center [452, 166] width 60 height 11
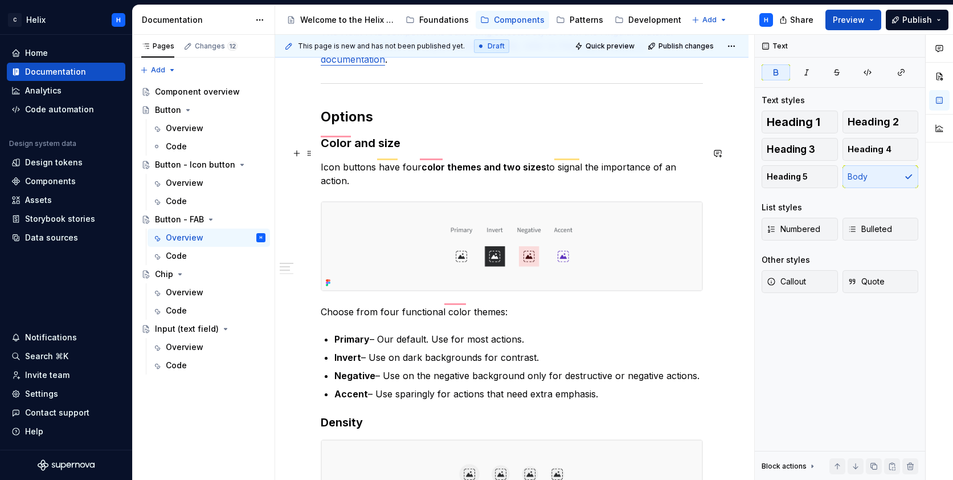
click at [488, 161] on strong "color themes and two sizes" at bounding box center [484, 166] width 125 height 11
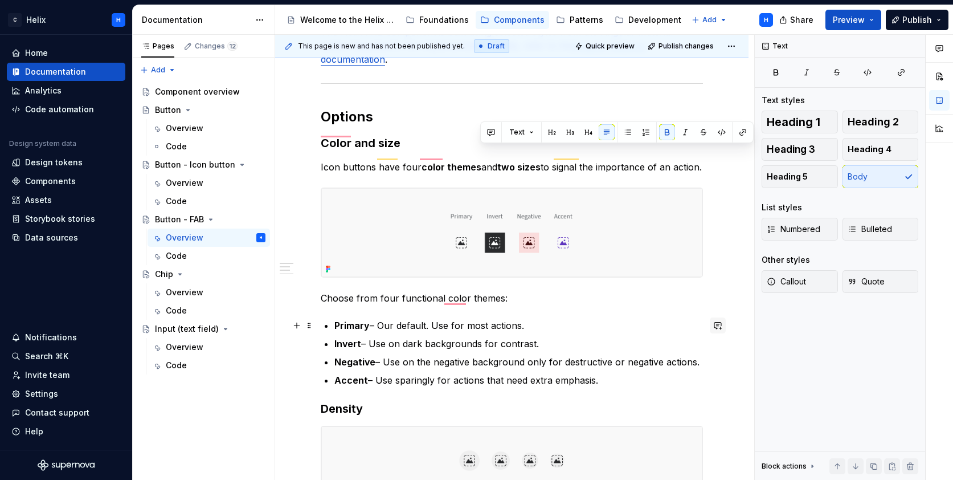
click at [719, 320] on button "button" at bounding box center [718, 325] width 16 height 16
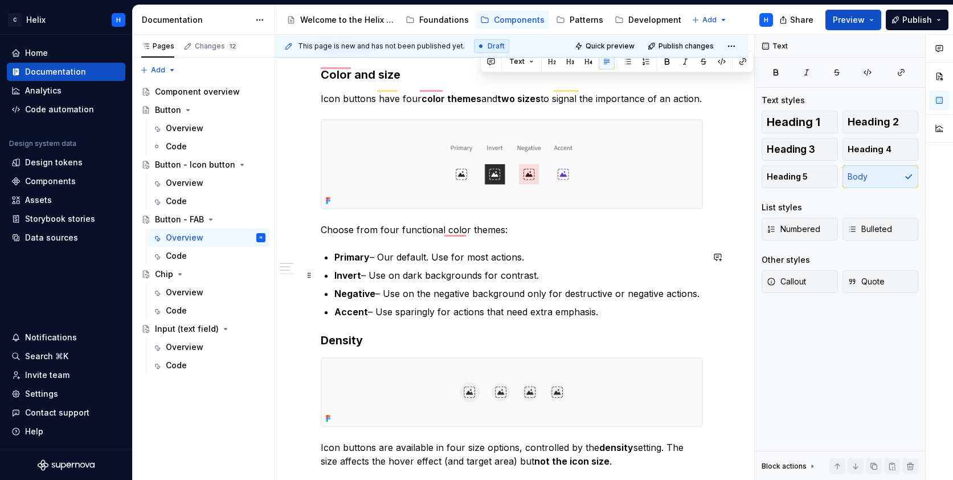
scroll to position [288, 0]
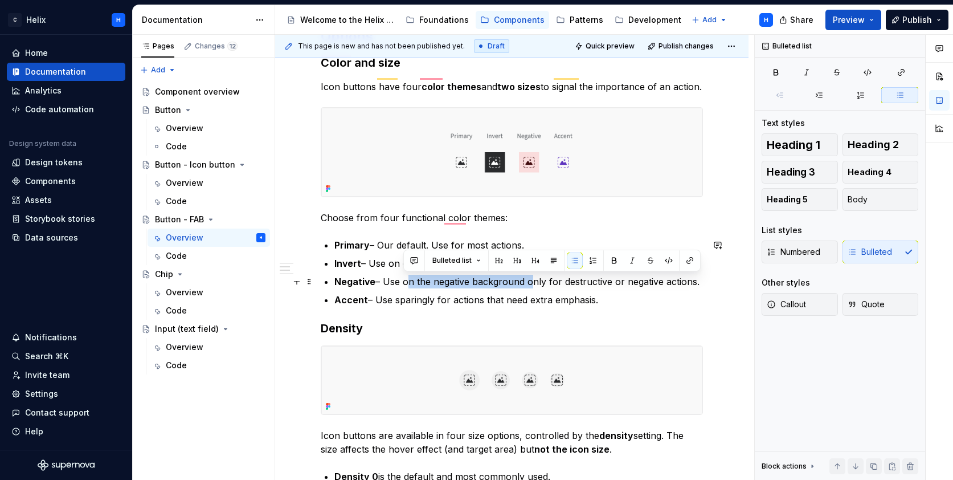
drag, startPoint x: 403, startPoint y: 281, endPoint x: 529, endPoint y: 278, distance: 126.0
click at [529, 278] on p "Negative – Use on the negative background only for destructive or negative acti…" at bounding box center [518, 282] width 369 height 14
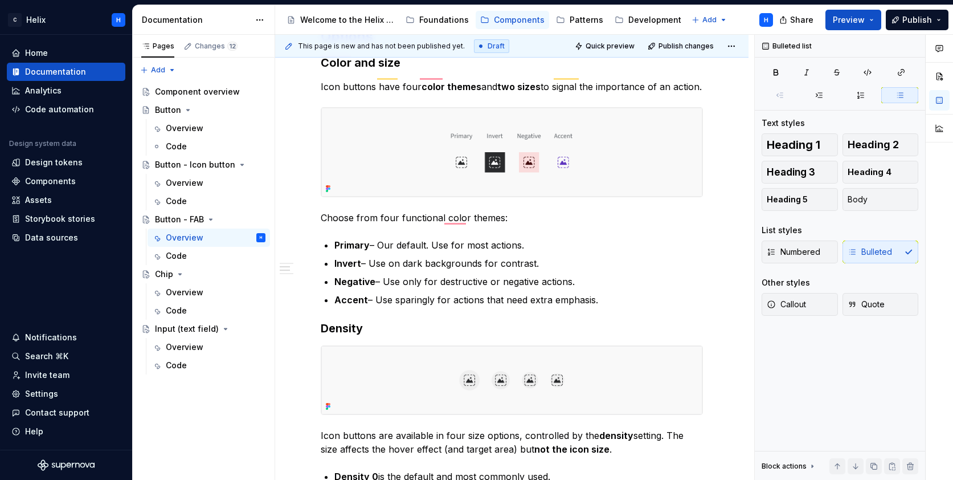
click at [688, 131] on img "To enrich screen reader interactions, please activate Accessibility in Grammarl…" at bounding box center [511, 152] width 381 height 89
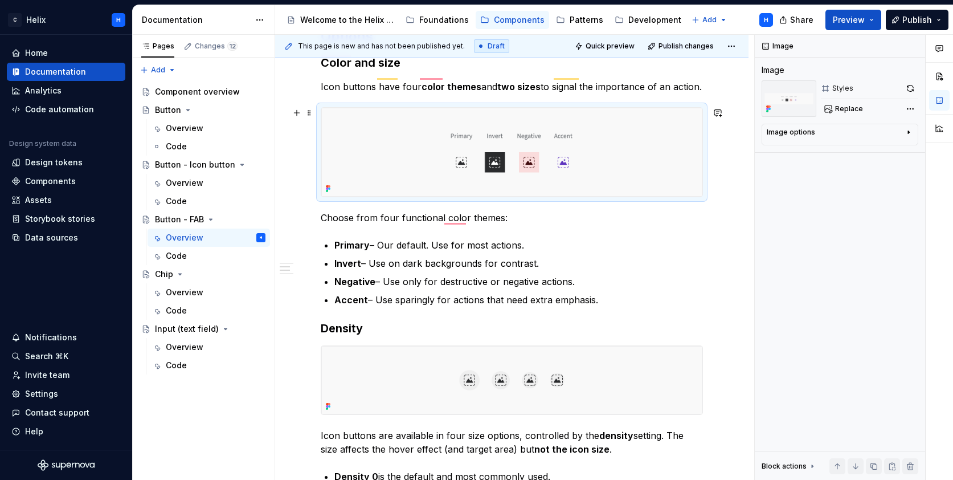
click at [688, 131] on img "To enrich screen reader interactions, please activate Accessibility in Grammarl…" at bounding box center [511, 152] width 381 height 89
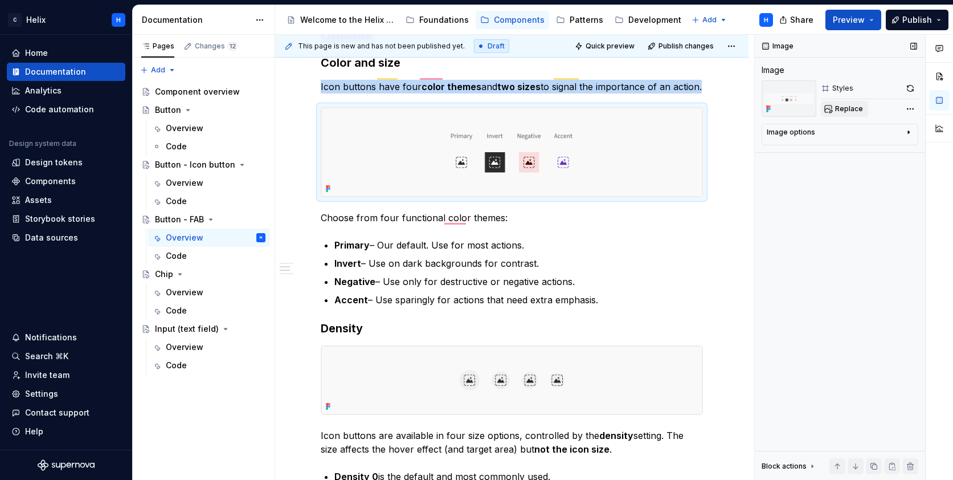
click at [852, 109] on span "Replace" at bounding box center [849, 108] width 28 height 9
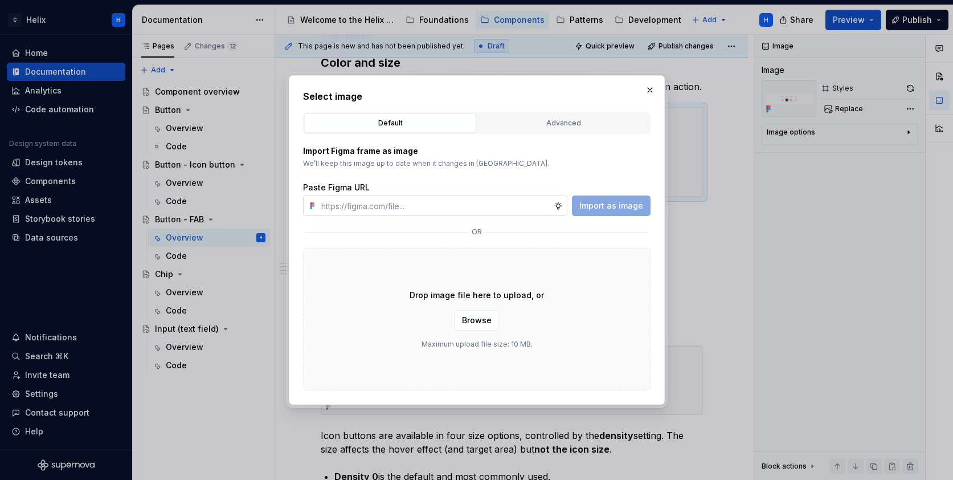
type textarea "*"
click at [489, 209] on input "text" at bounding box center [435, 205] width 237 height 21
type input "[URL][DOMAIN_NAME]"
click at [617, 205] on span "Import as image" at bounding box center [612, 205] width 64 height 11
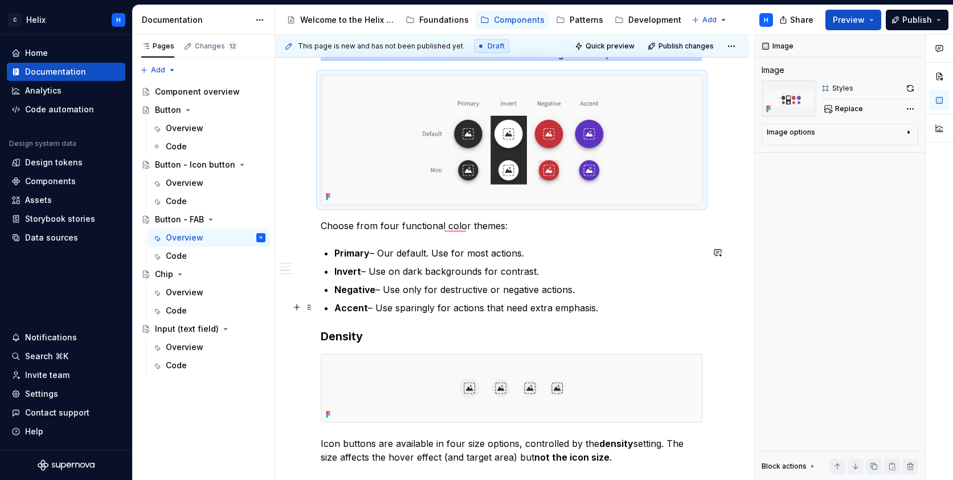
scroll to position [354, 0]
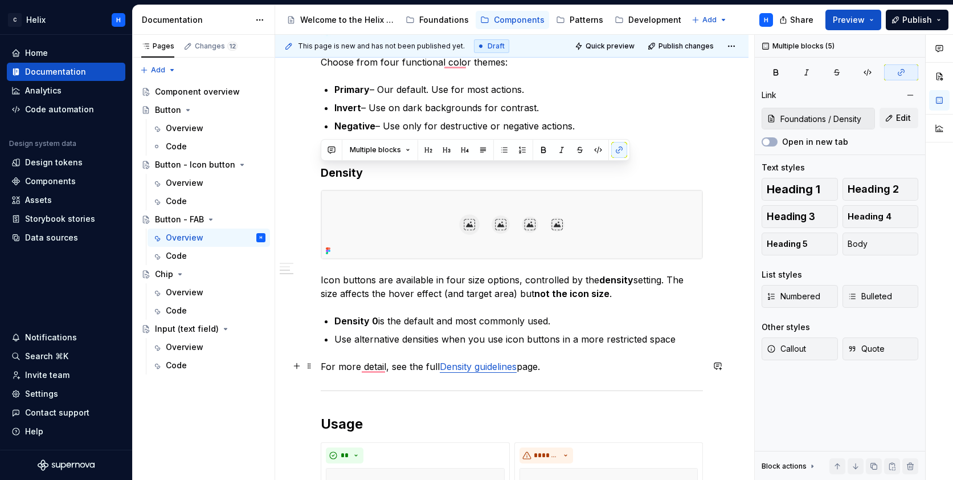
drag, startPoint x: 321, startPoint y: 169, endPoint x: 608, endPoint y: 367, distance: 348.2
click at [608, 367] on div "**********" at bounding box center [512, 205] width 382 height 912
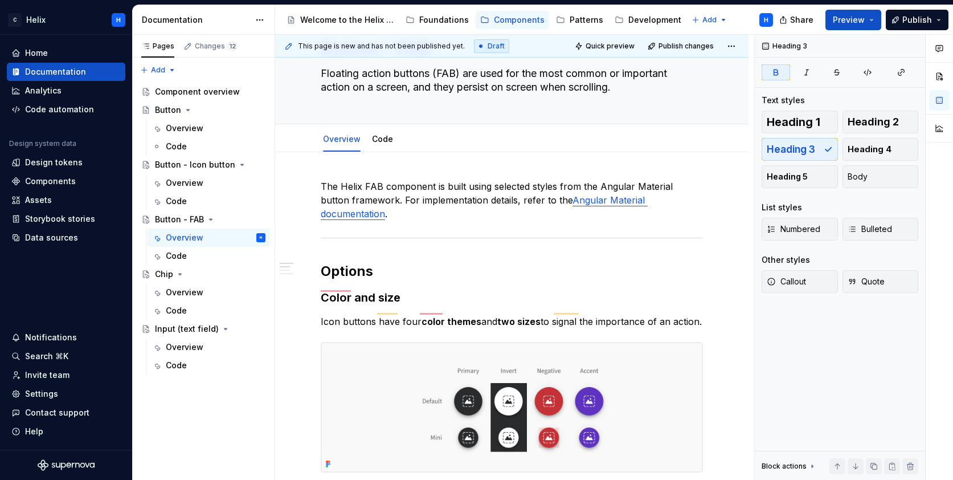
scroll to position [193, 0]
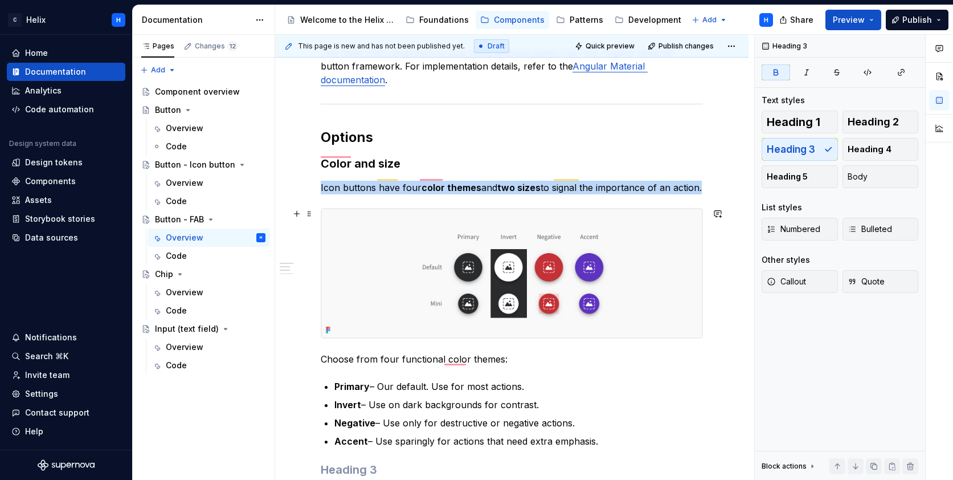
click at [681, 215] on img "To enrich screen reader interactions, please activate Accessibility in Grammarl…" at bounding box center [511, 273] width 381 height 129
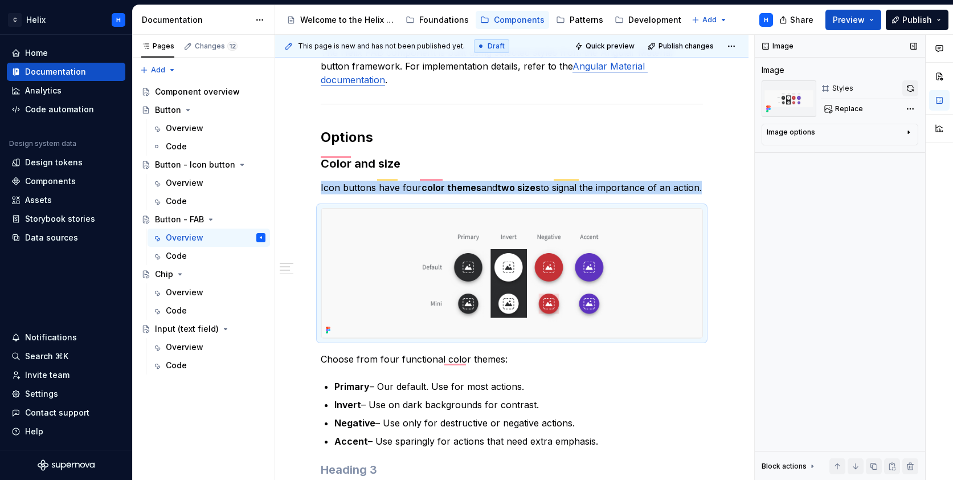
click at [911, 88] on button "button" at bounding box center [911, 88] width 16 height 16
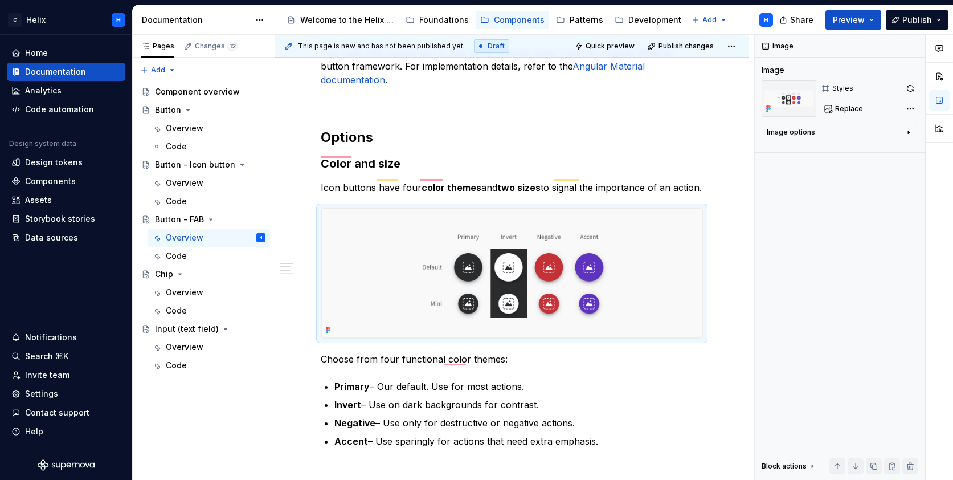
type textarea "*"
